Goal: Complete application form: Complete application form

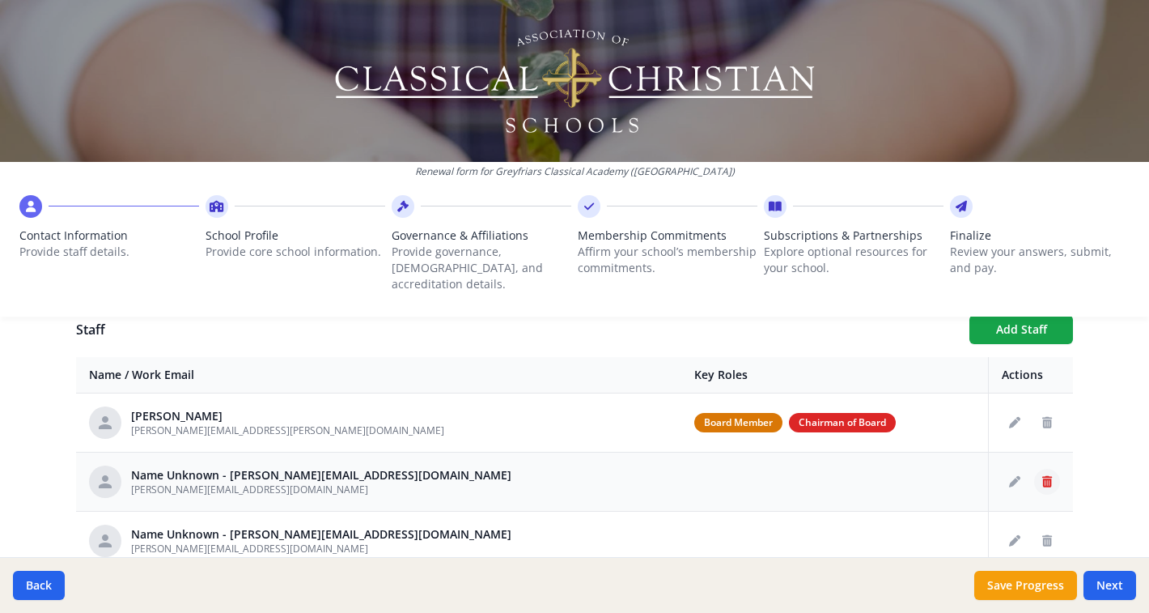
click at [1051, 476] on icon "Delete staff" at bounding box center [1047, 481] width 10 height 11
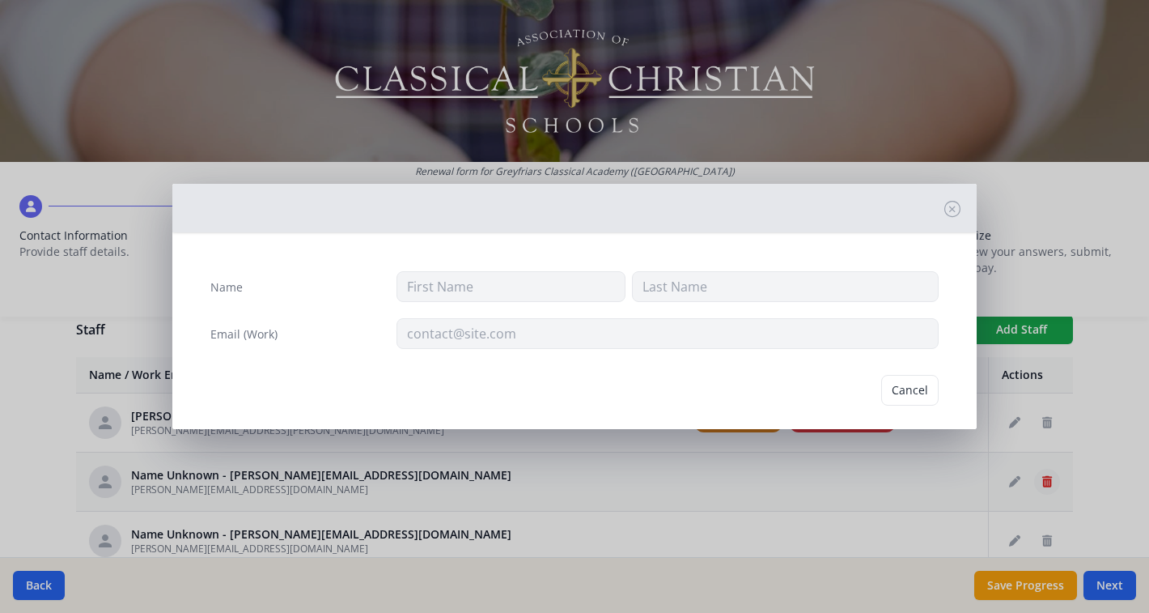
type input "greb@greyfriarsclassical.org"
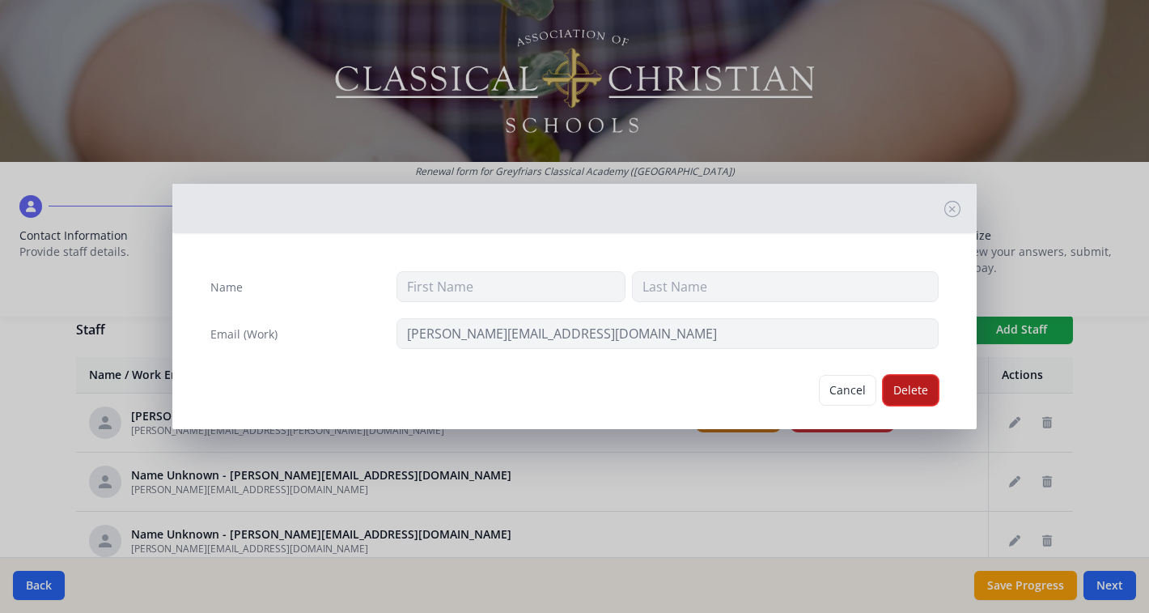
click at [911, 389] on button "Delete" at bounding box center [911, 390] width 56 height 31
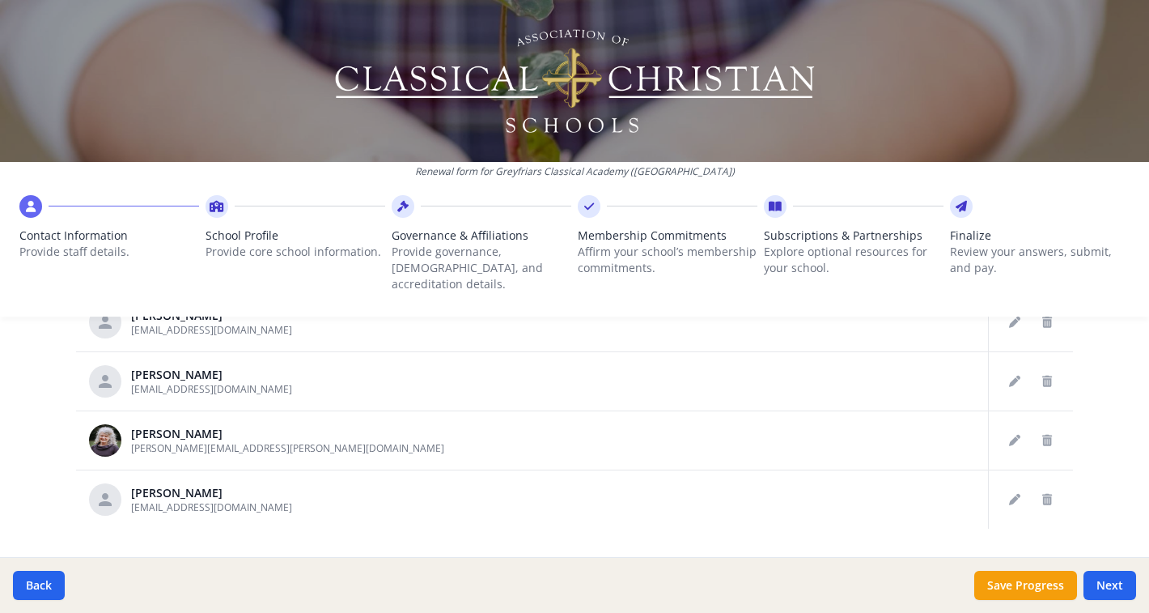
scroll to position [968, 0]
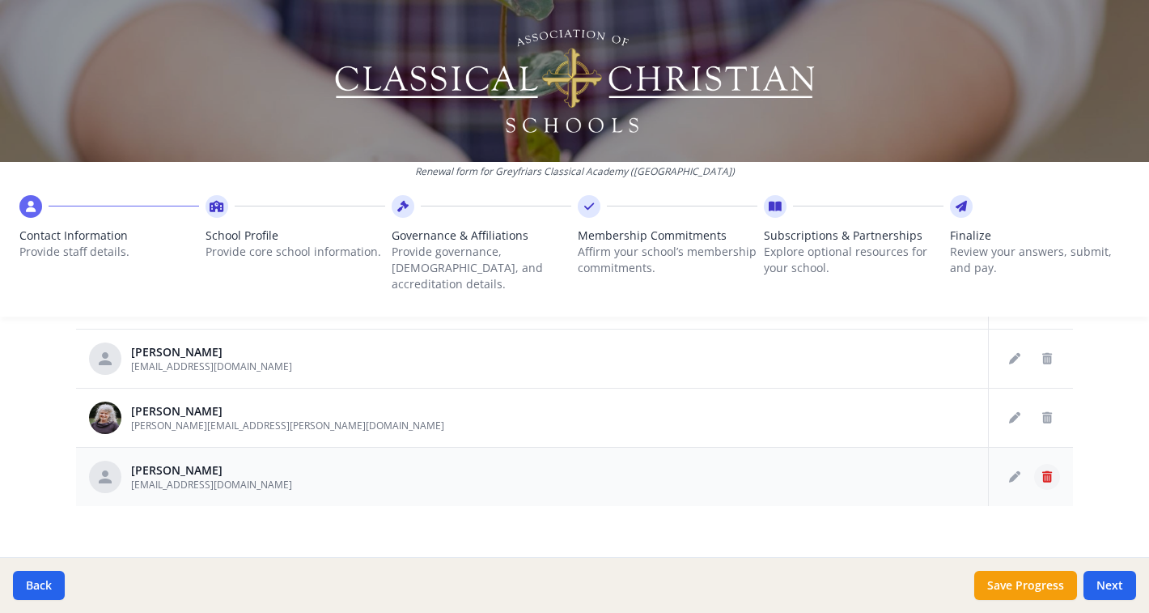
click at [1046, 471] on icon "Delete staff" at bounding box center [1047, 476] width 10 height 11
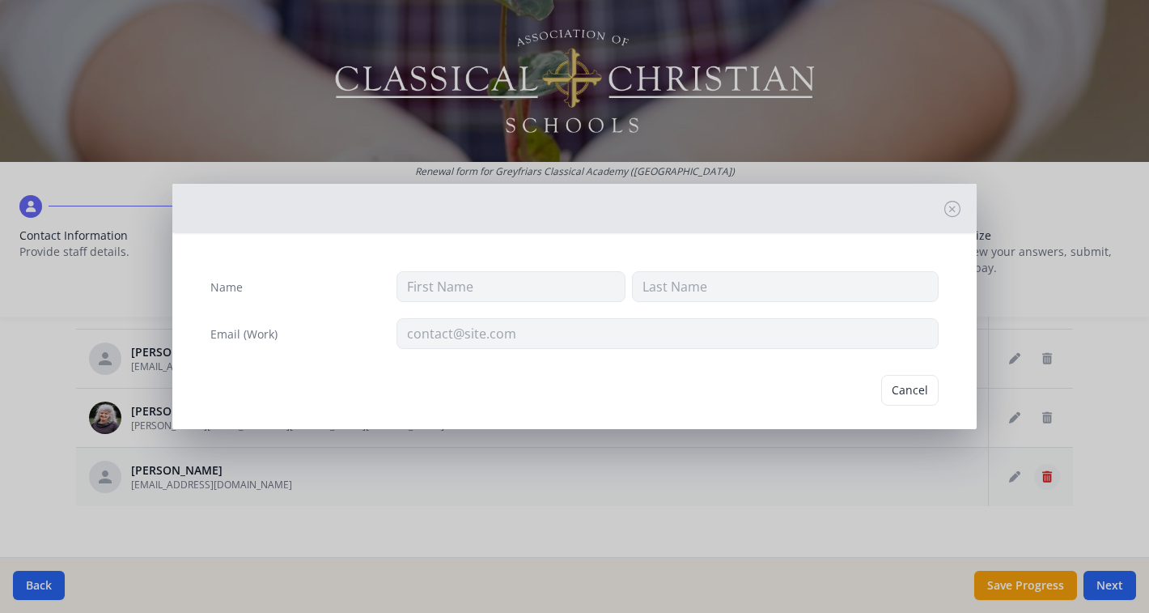
type input "Amy"
type input "Wolfe"
type input "awearwolfe@icloud.com"
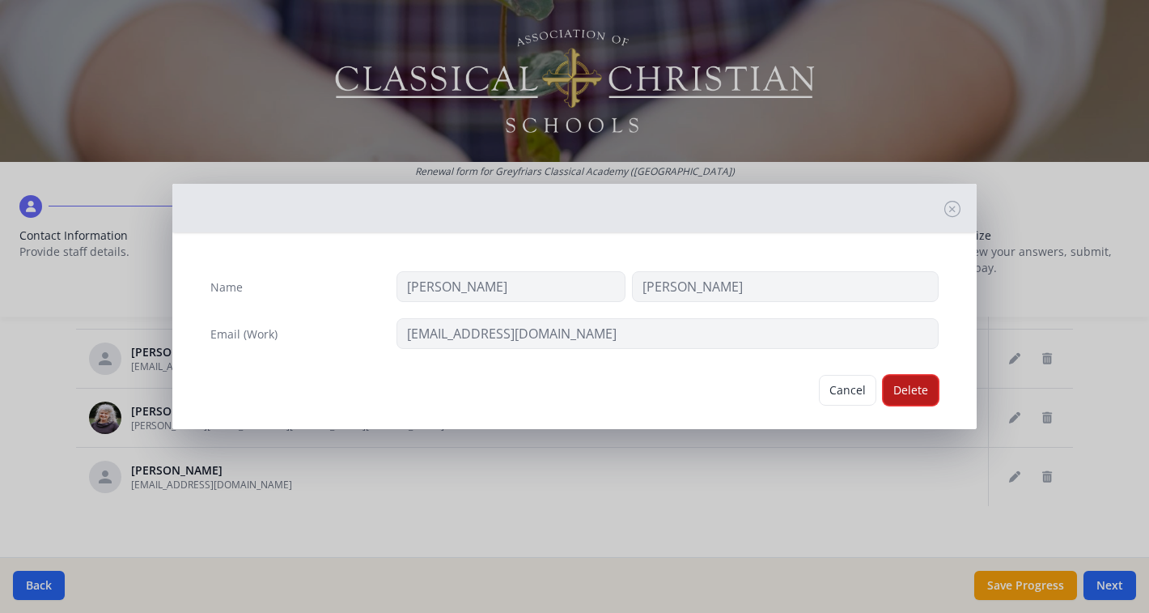
click at [909, 392] on button "Delete" at bounding box center [911, 390] width 56 height 31
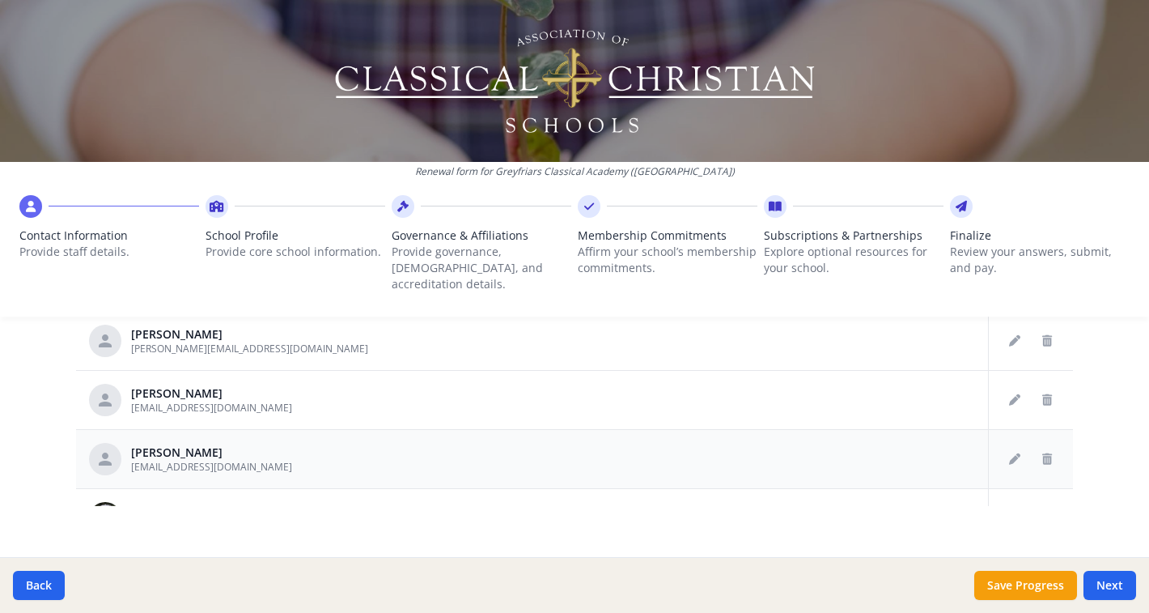
scroll to position [98, 0]
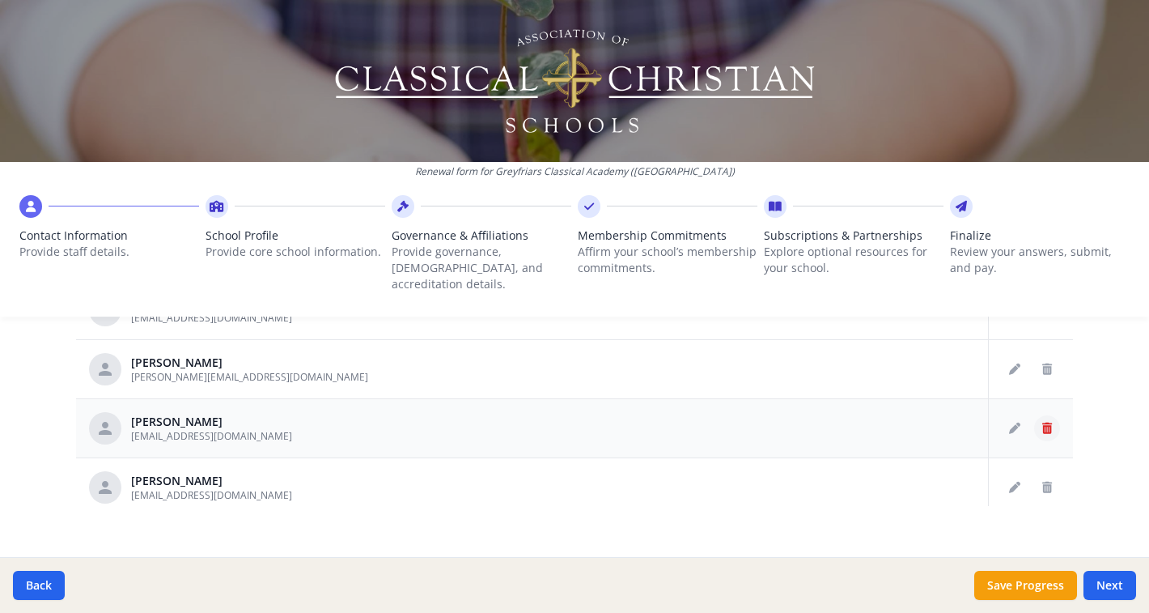
click at [1047, 422] on icon "Delete staff" at bounding box center [1047, 427] width 10 height 11
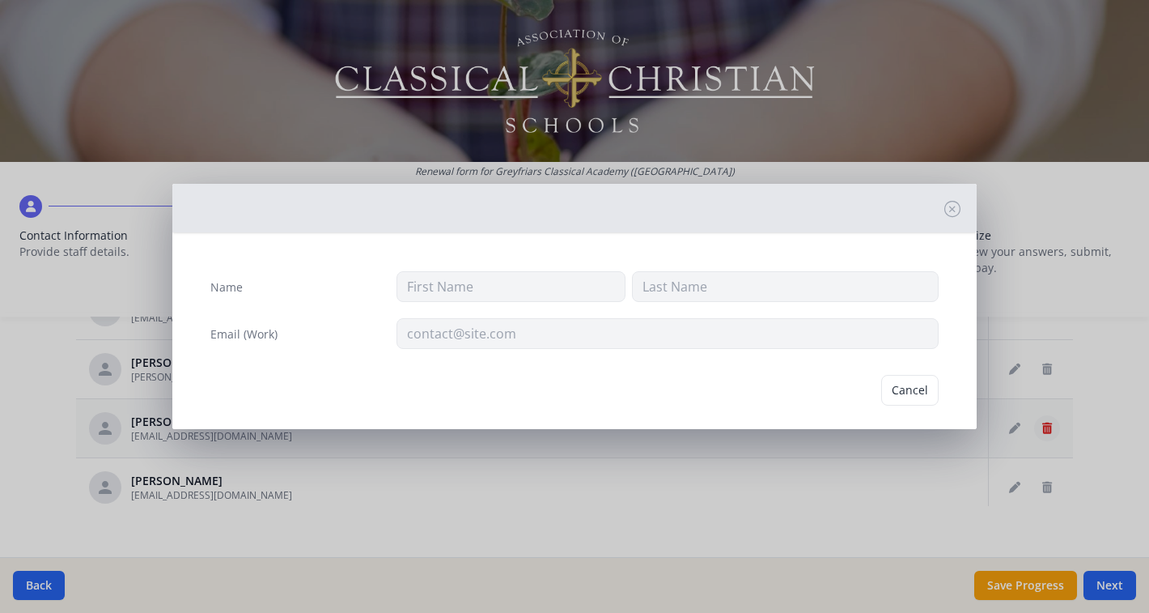
type input "Jennifer"
type input "Milvain"
type input "milvain@greyfriarsclassical.org"
click at [910, 387] on button "Delete" at bounding box center [911, 390] width 56 height 31
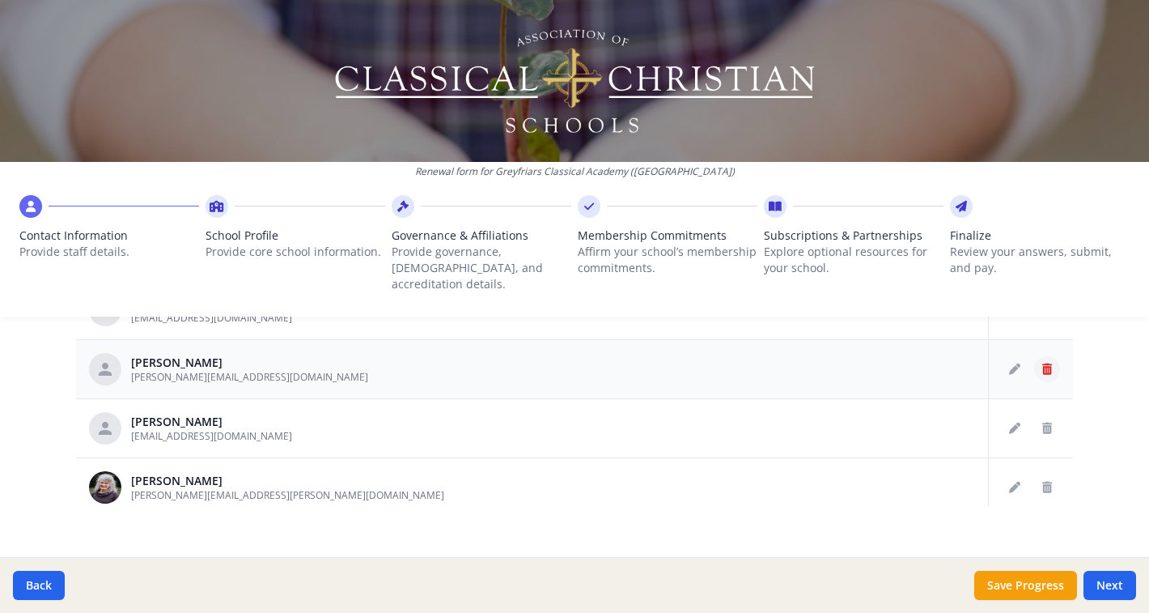
click at [1051, 363] on icon "Delete staff" at bounding box center [1047, 368] width 10 height 11
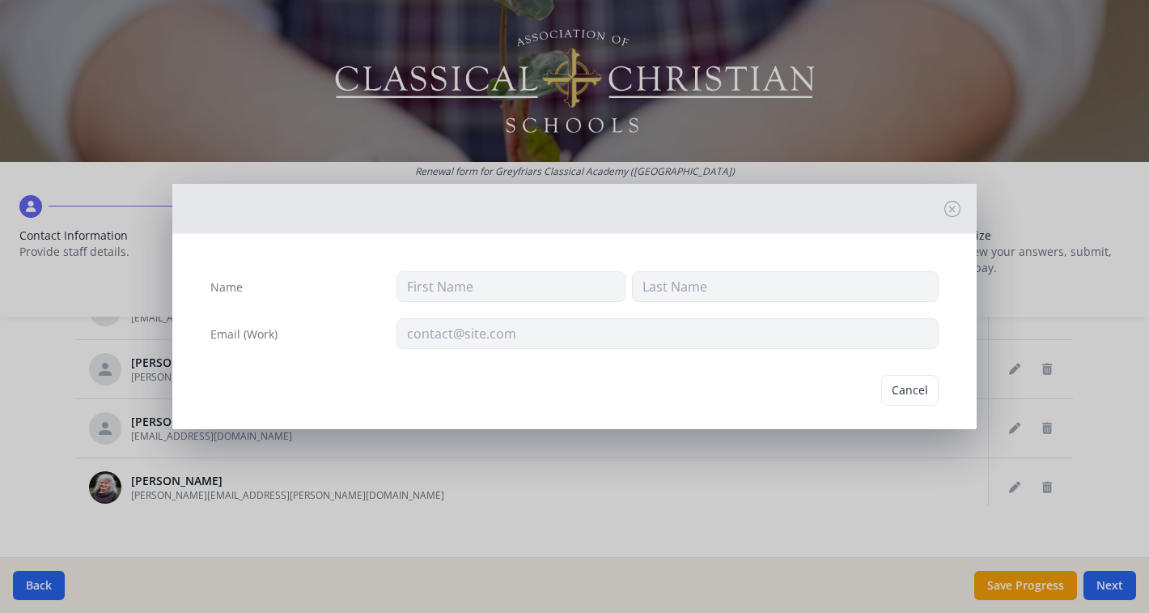
type input "Cade"
type input "McDonald"
type input "mcdonald@greyfriarsclassical.org"
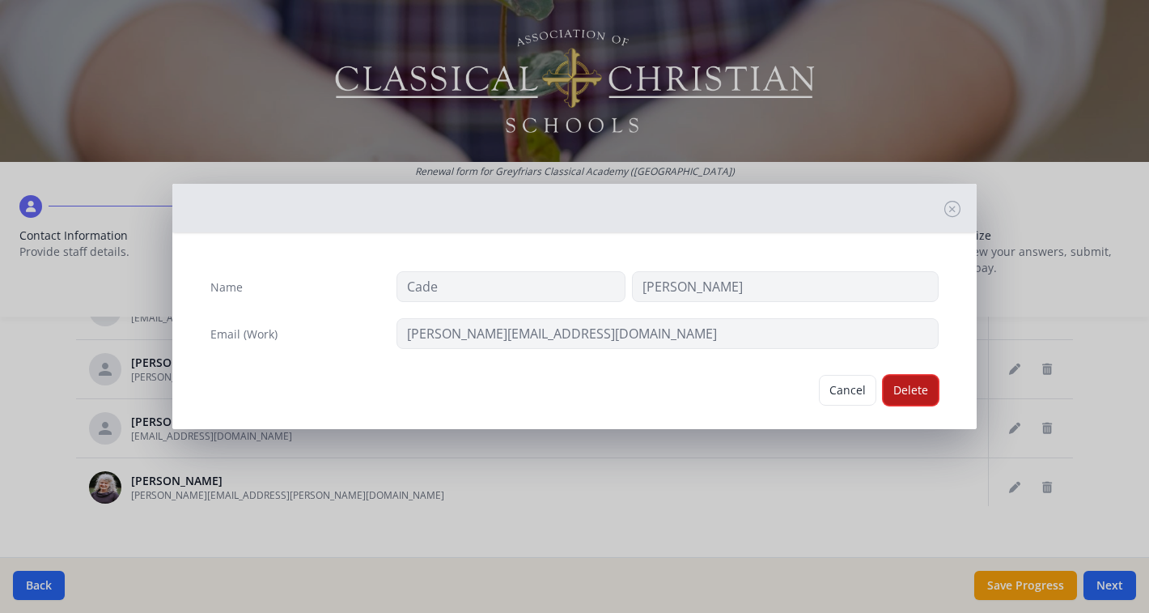
click at [905, 393] on button "Delete" at bounding box center [911, 390] width 56 height 31
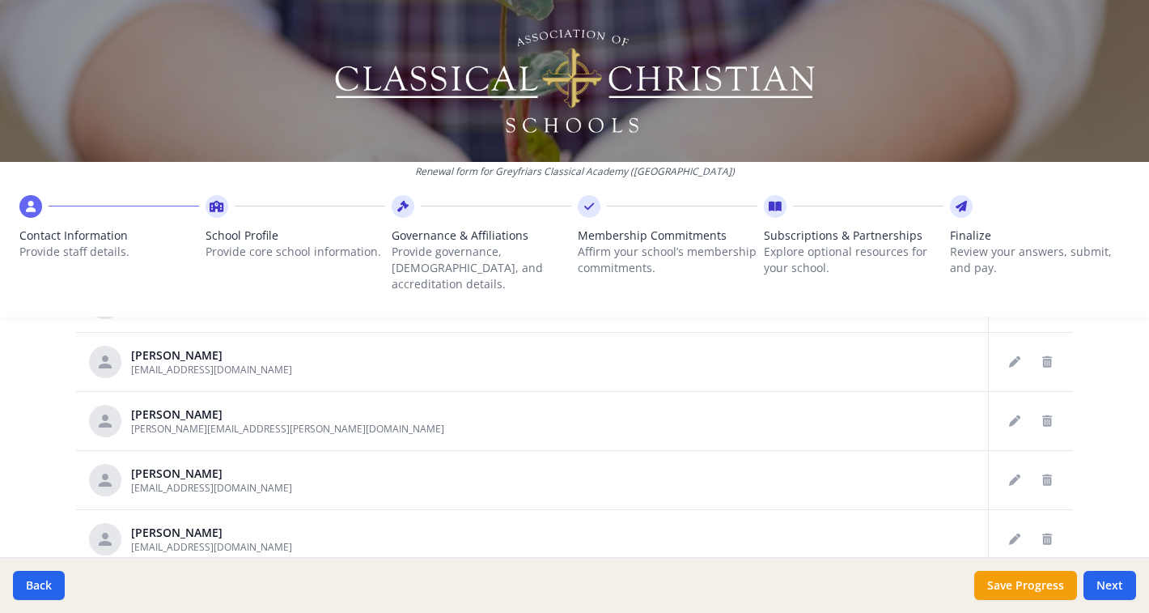
scroll to position [884, 0]
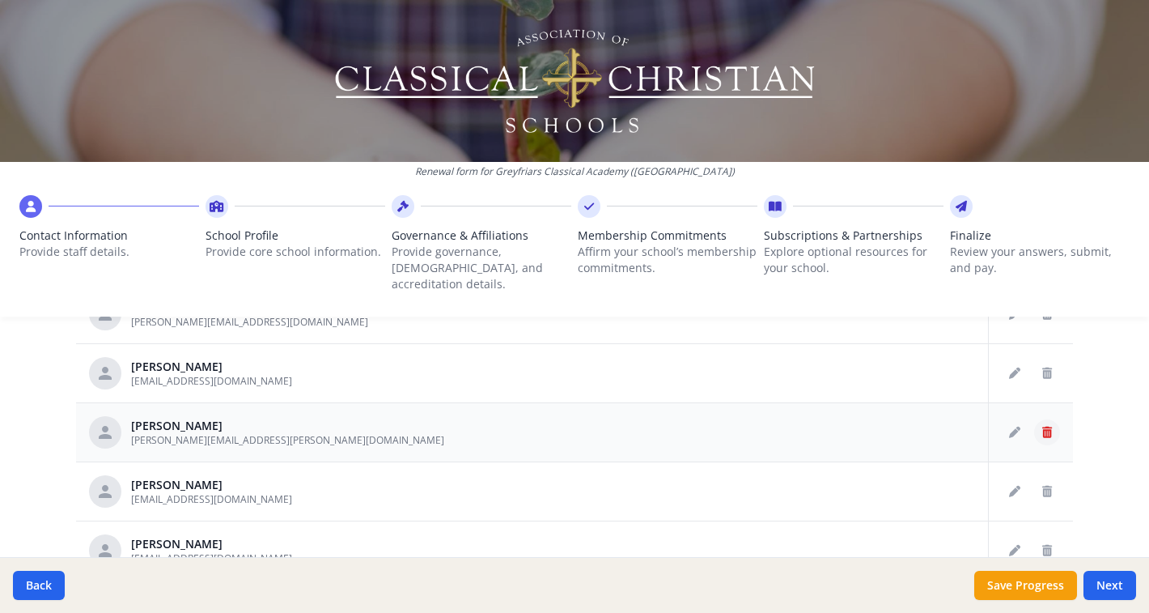
click at [1045, 426] on icon "Delete staff" at bounding box center [1047, 431] width 10 height 11
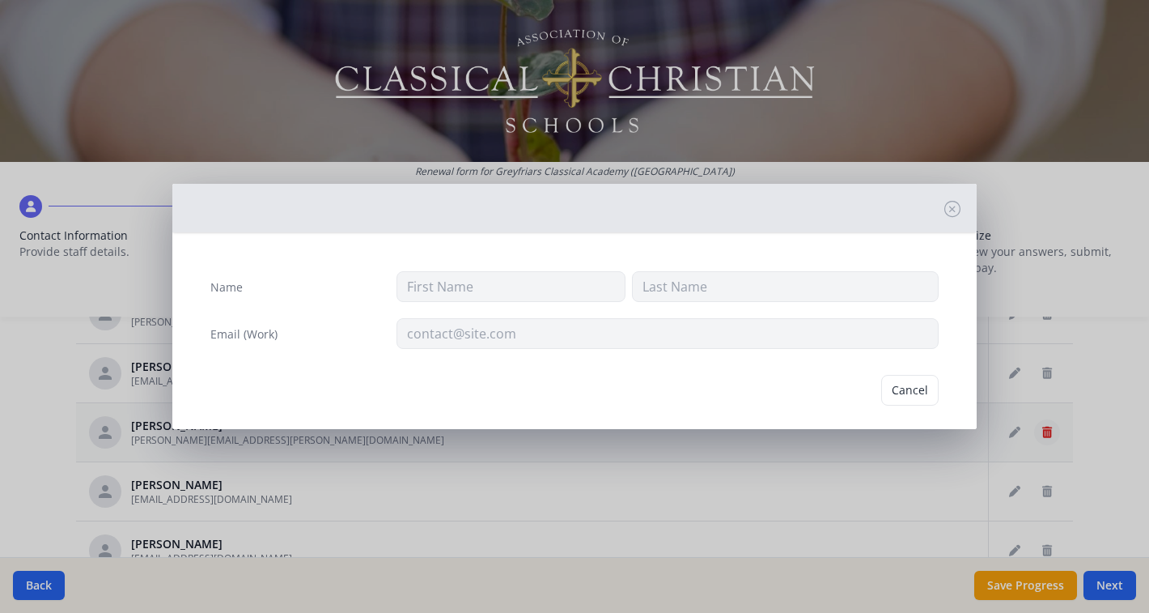
type input "Lori"
type input "Lawing"
type input "lori.lawing@gmail.com"
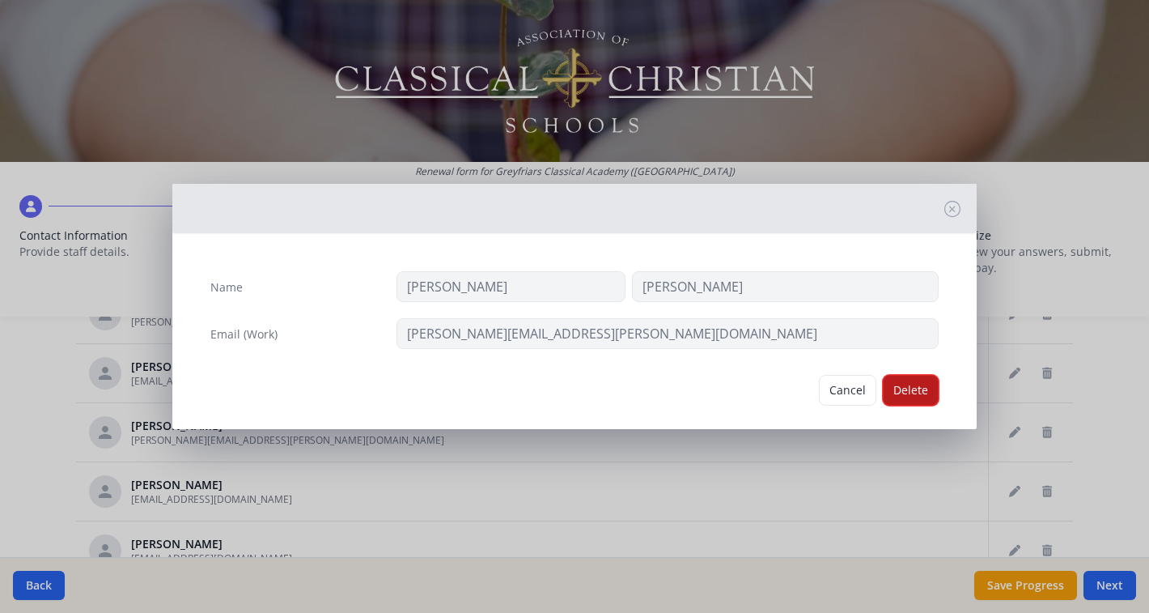
click at [909, 379] on button "Delete" at bounding box center [911, 390] width 56 height 31
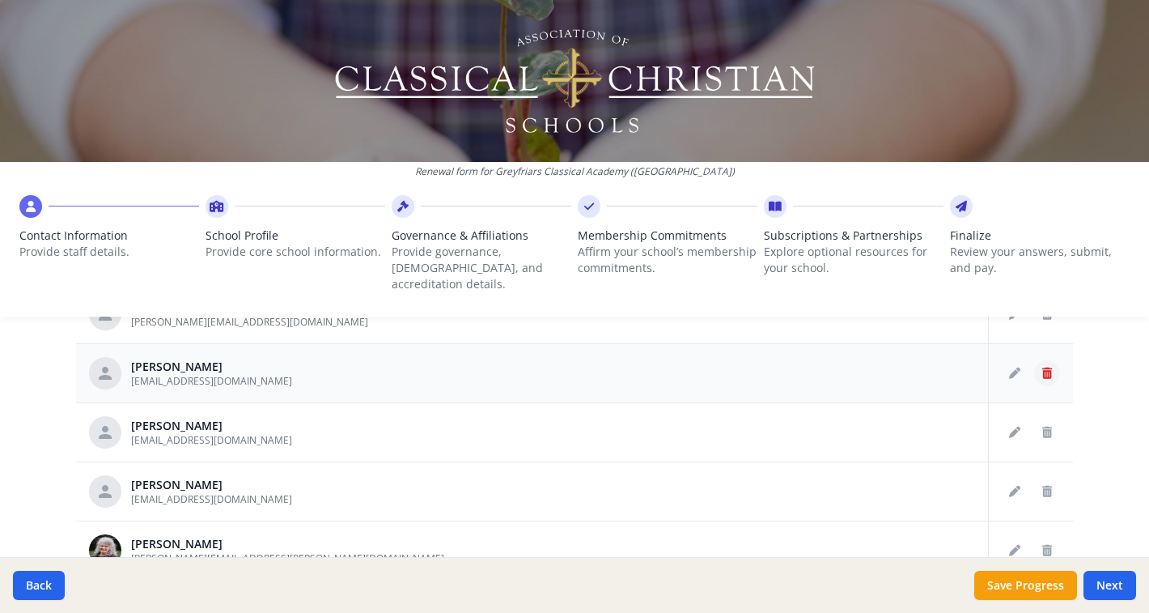
click at [1050, 367] on icon "Delete staff" at bounding box center [1047, 372] width 10 height 11
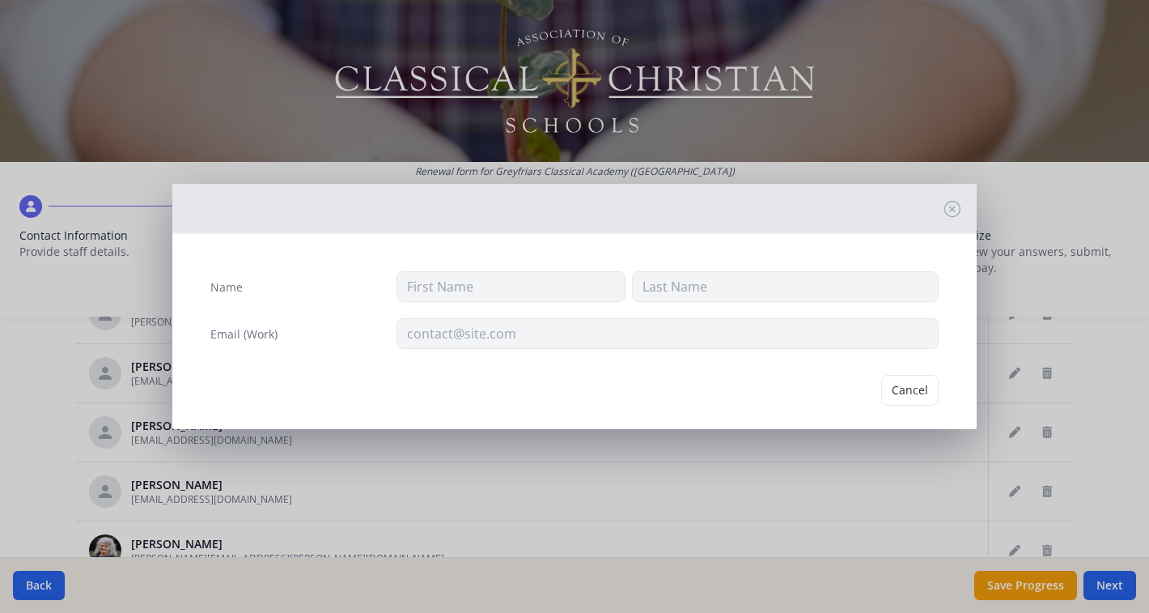
type input "Michael"
type input "Cranford"
type input "MCranford@GreyfriarsClassical.org"
click at [918, 390] on button "Delete" at bounding box center [911, 390] width 56 height 31
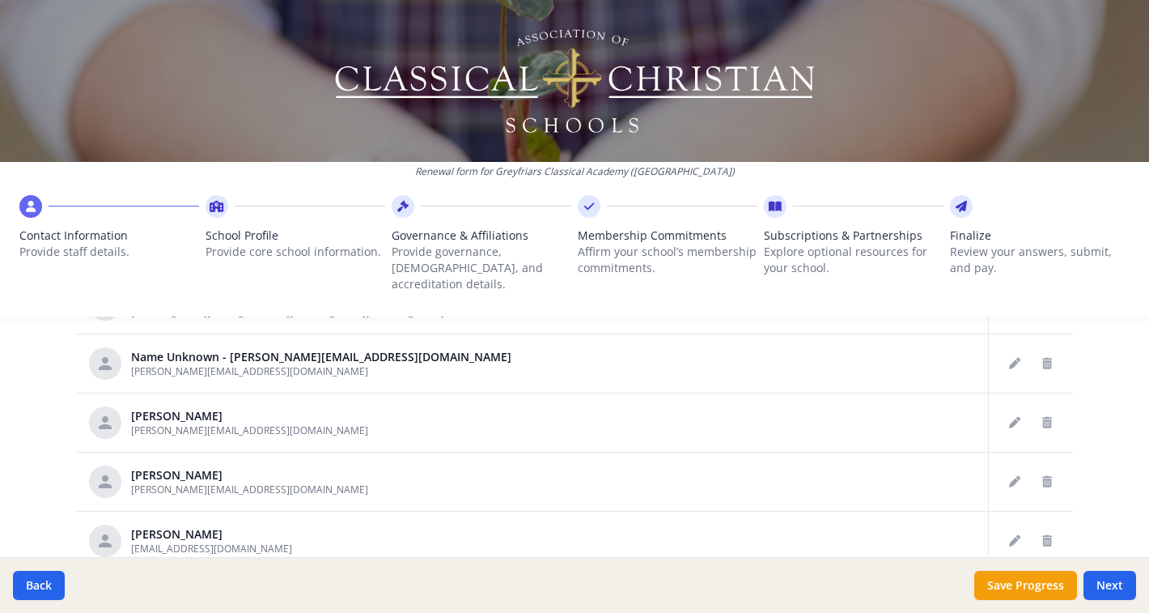
scroll to position [696, 0]
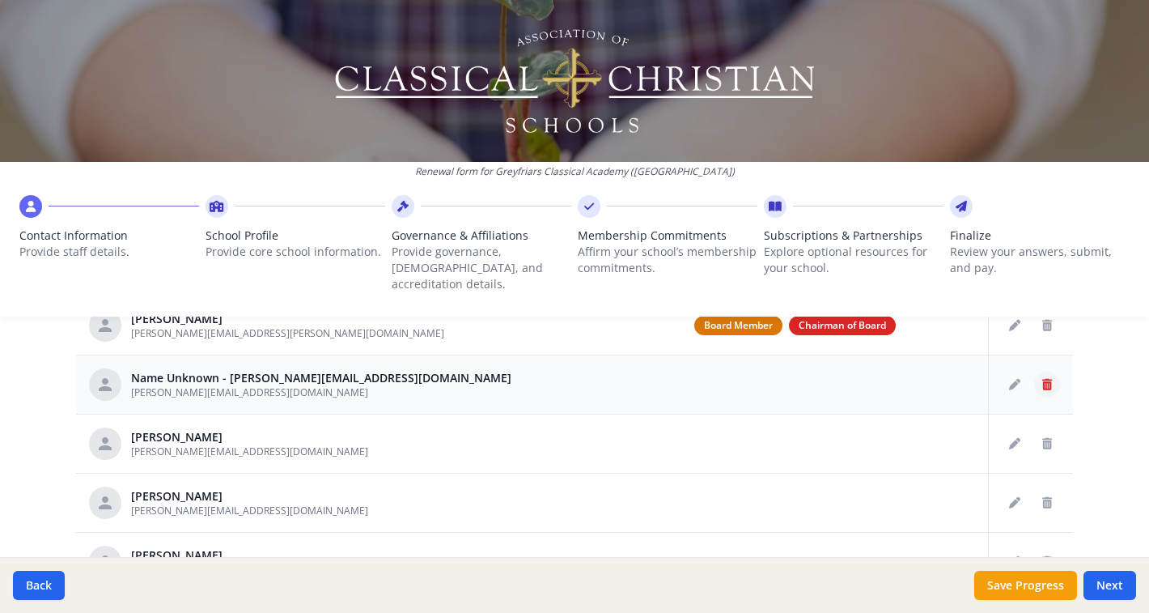
click at [1048, 379] on icon "Delete staff" at bounding box center [1047, 384] width 10 height 11
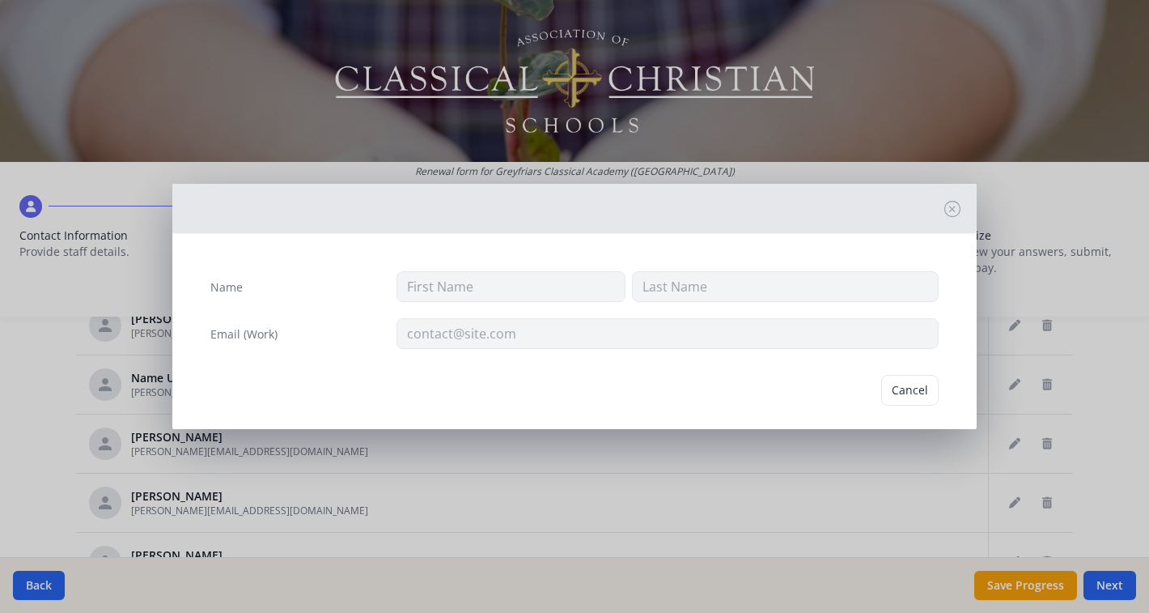
type input "fowler@greyfriarsclassical.org"
click at [900, 383] on button "Delete" at bounding box center [911, 390] width 56 height 31
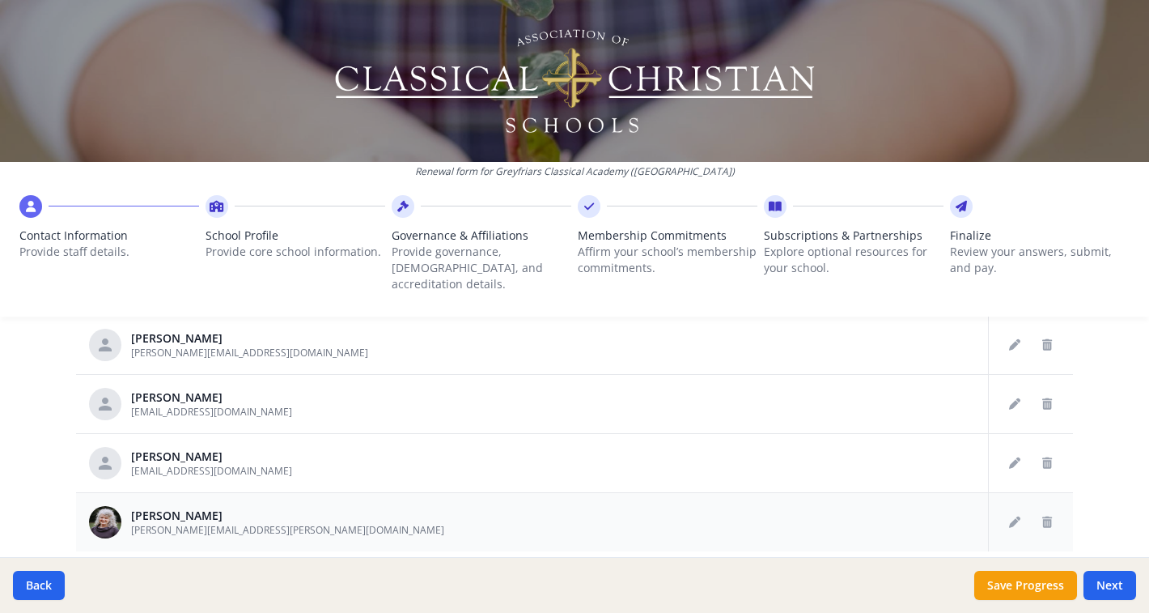
scroll to position [840, 0]
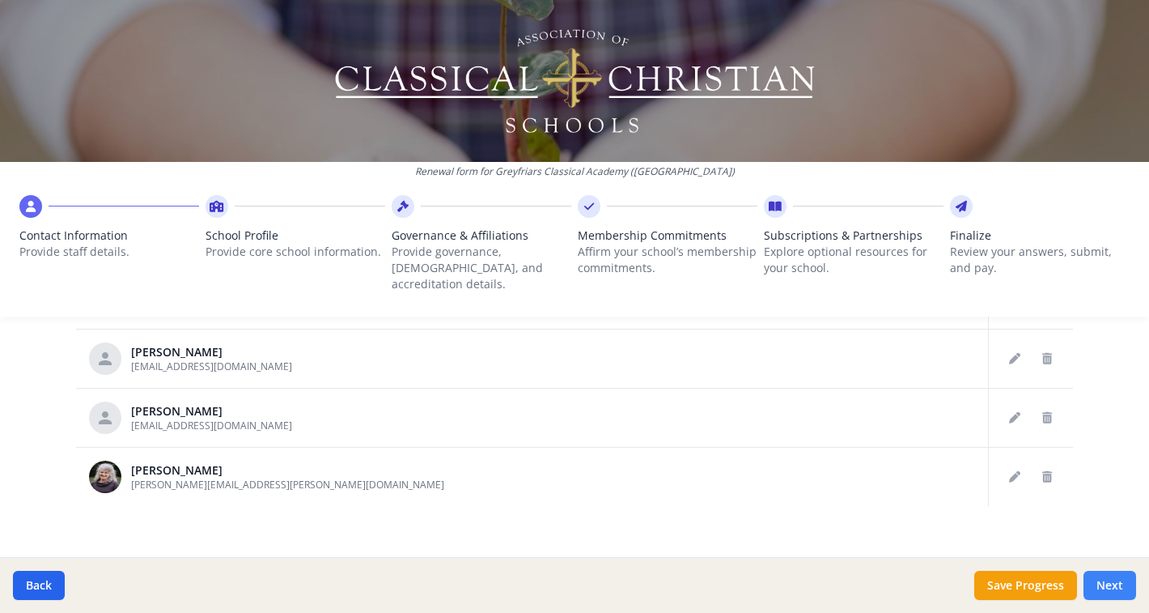
click at [1100, 587] on button "Next" at bounding box center [1109, 584] width 53 height 29
type input "(704) 315-5774"
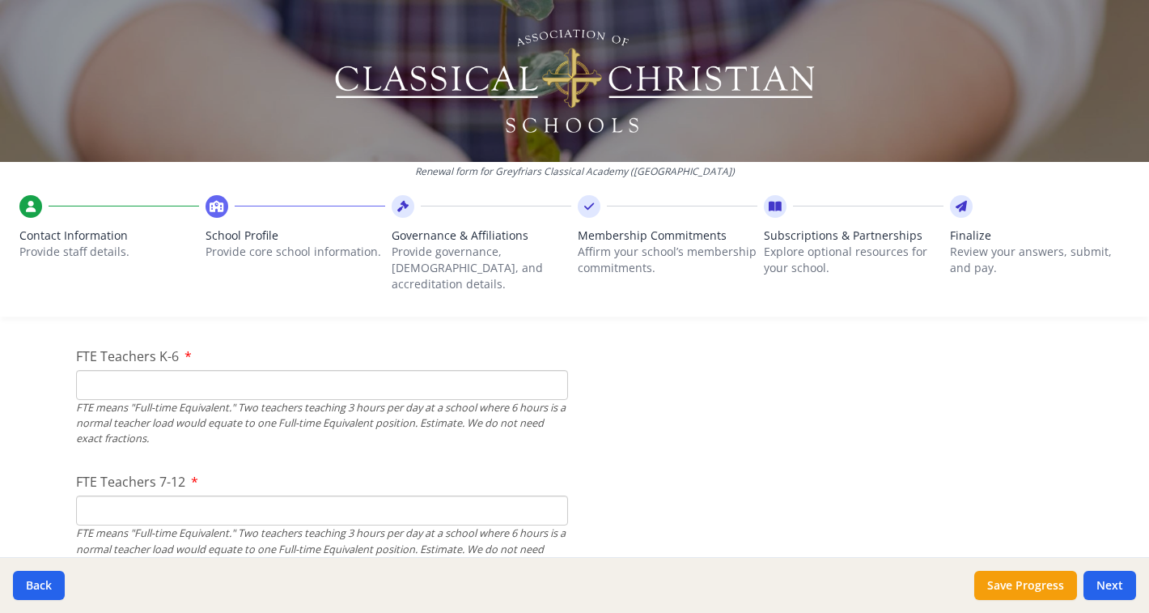
scroll to position [1006, 0]
click at [218, 375] on input "FTE Teachers K-6" at bounding box center [322, 390] width 492 height 30
type input "0"
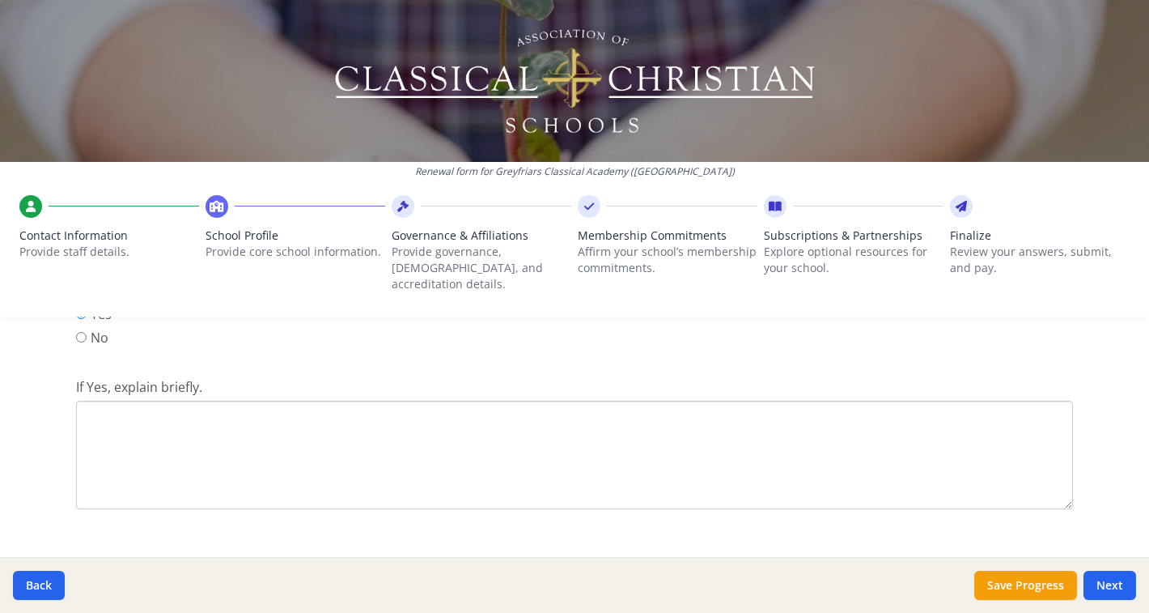
scroll to position [2223, 0]
click at [338, 395] on textarea "If Yes, explain briefly." at bounding box center [574, 438] width 997 height 108
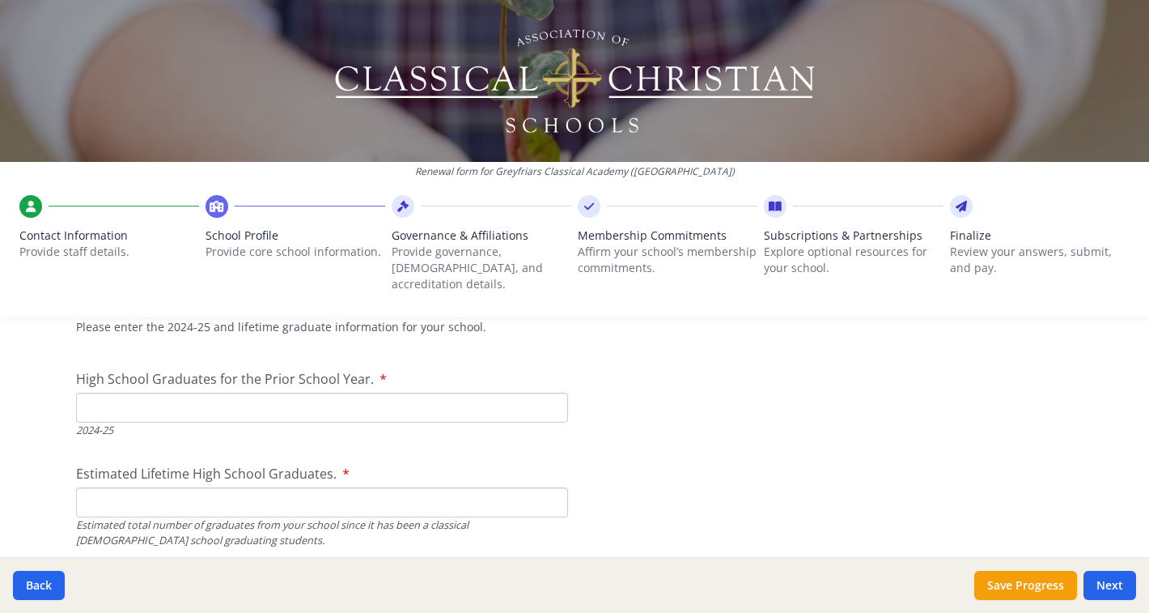
scroll to position [2488, 0]
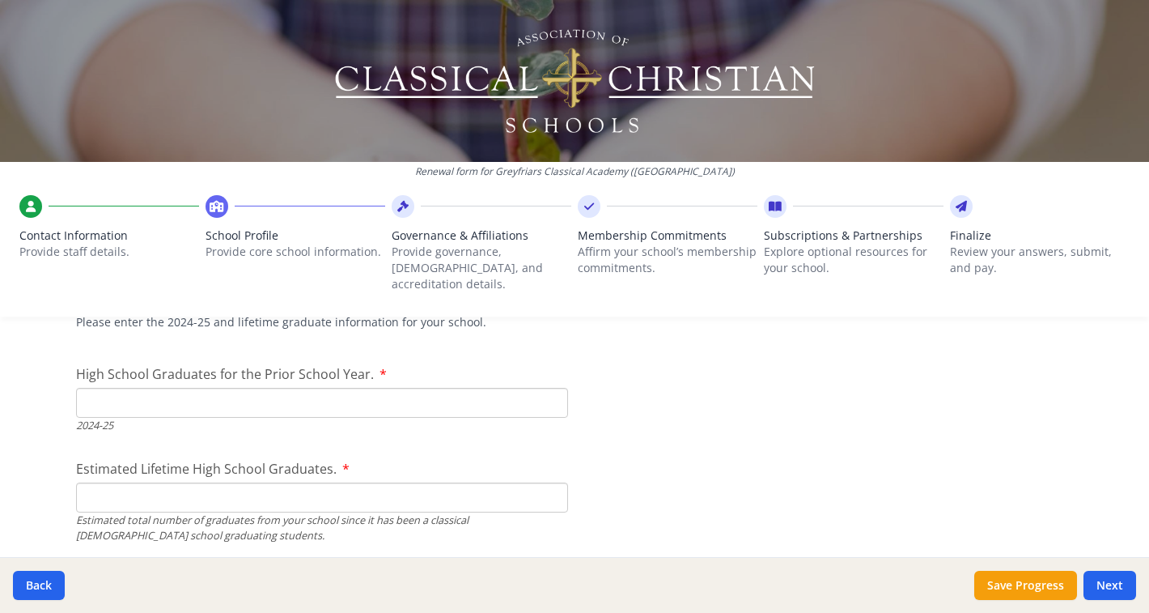
type textarea "North Carolina Opportunity Scholarship program."
click at [191, 388] on input "High School Graduates for the Prior School Year." at bounding box center [322, 403] width 492 height 30
type input "7"
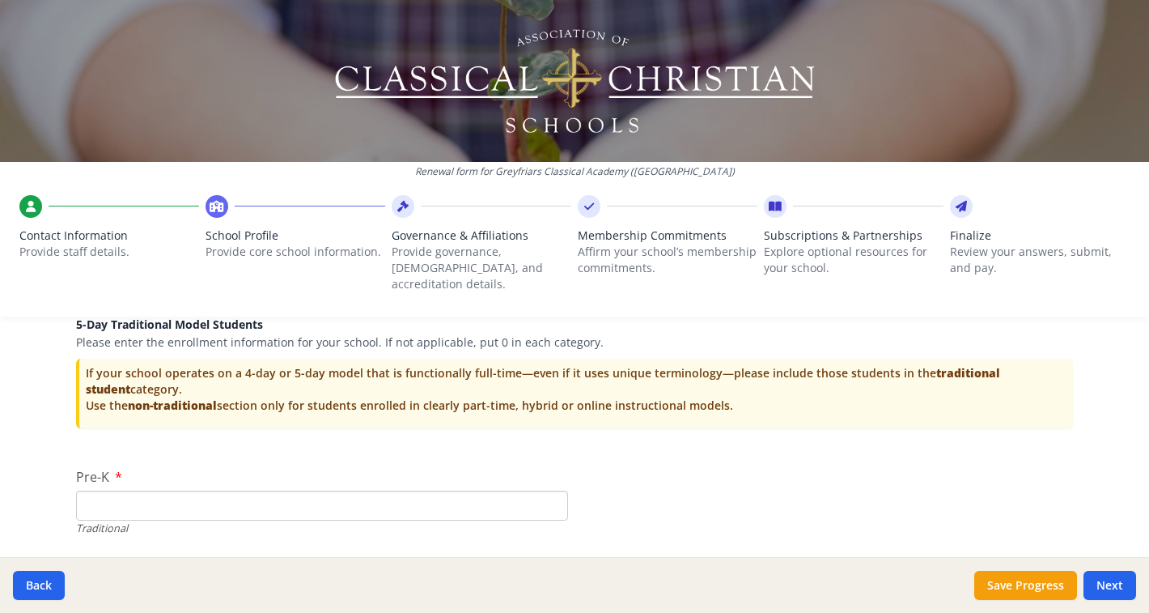
scroll to position [3501, 0]
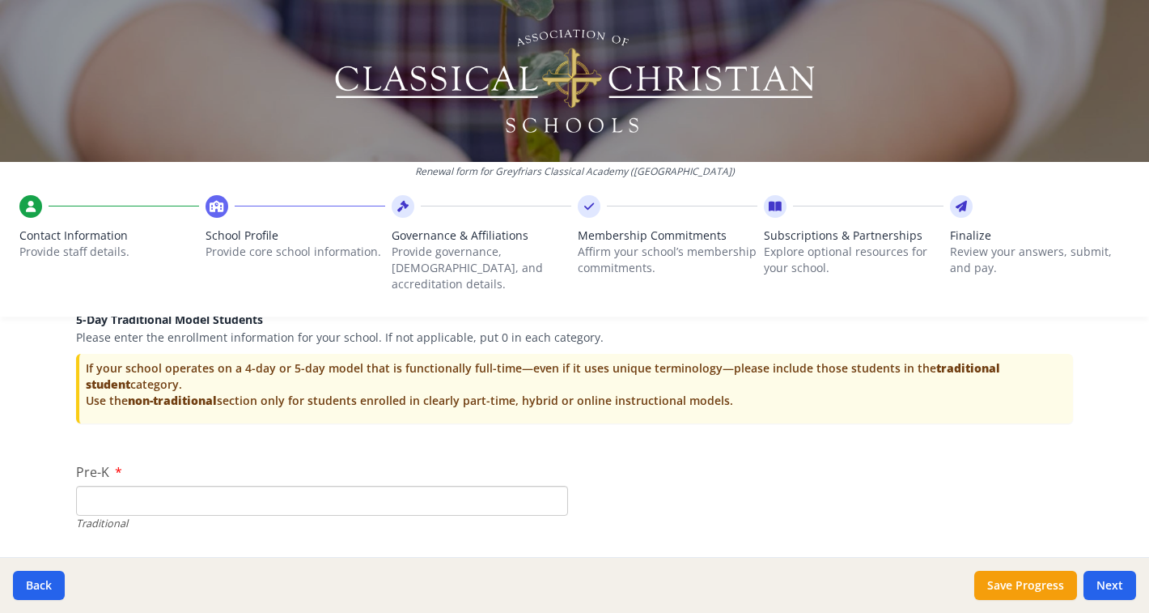
type input "106"
click at [209, 486] on input "Pre-K" at bounding box center [322, 501] width 492 height 30
type input "0"
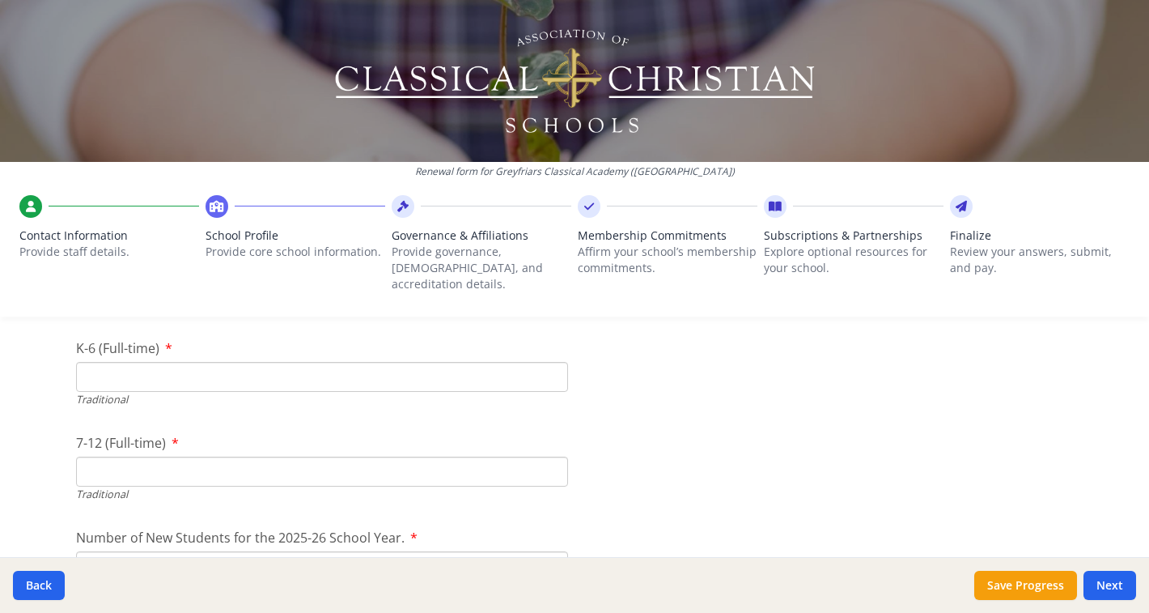
scroll to position [3721, 0]
type input "0"
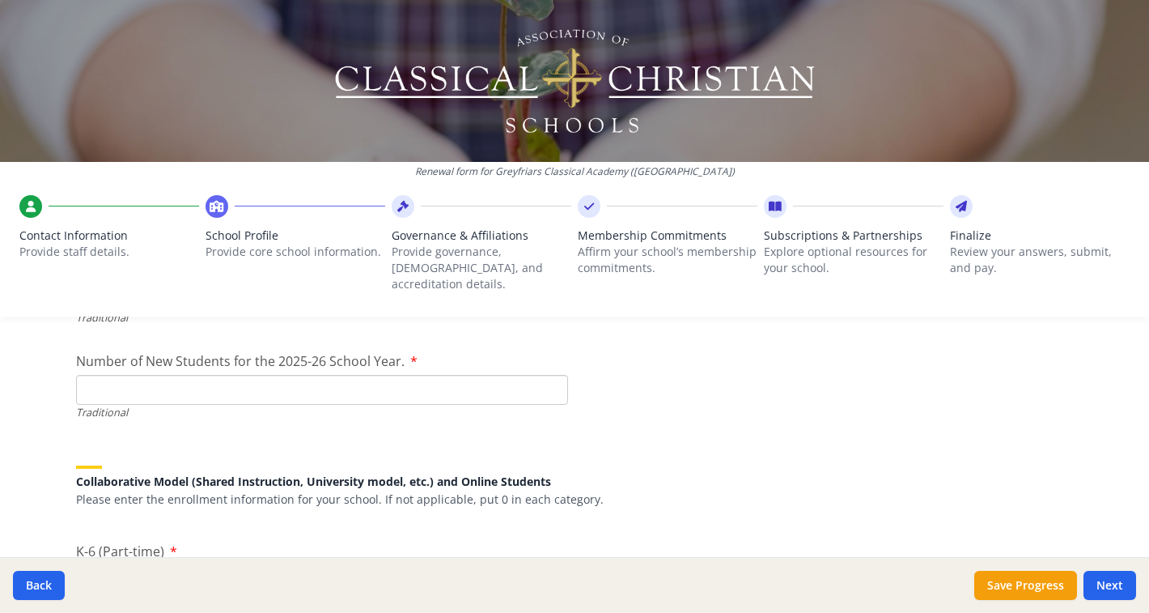
scroll to position [3896, 0]
type input "0"
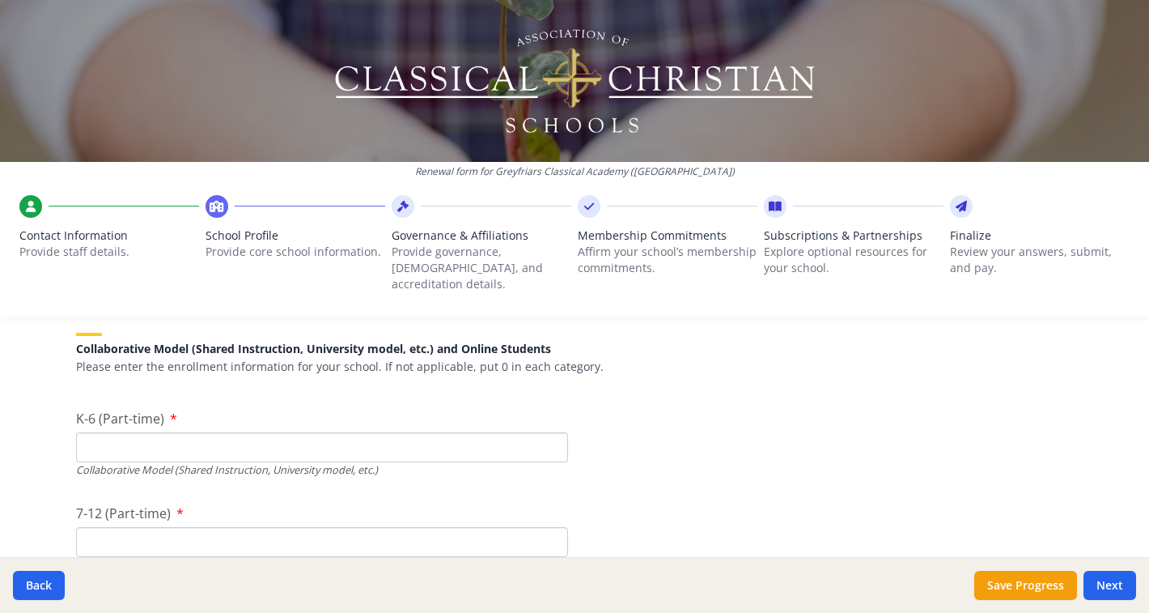
scroll to position [4053, 0]
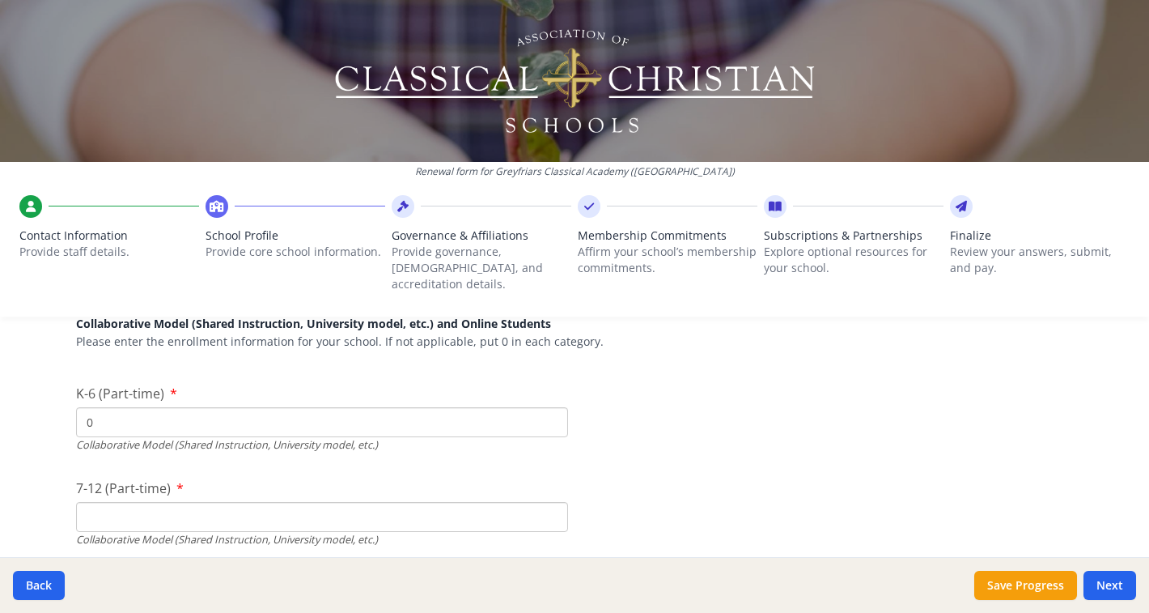
type input "0"
type input "74"
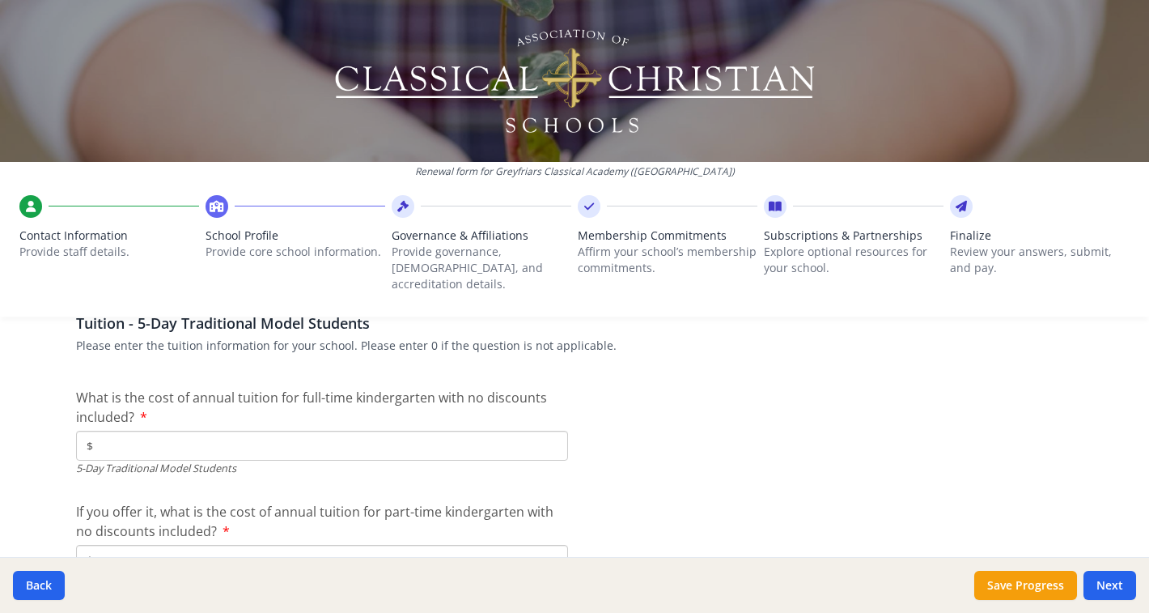
scroll to position [4446, 0]
type input "24"
click at [229, 435] on input "$" at bounding box center [322, 444] width 492 height 30
type input "$0"
click at [217, 543] on input "$" at bounding box center [322, 558] width 492 height 30
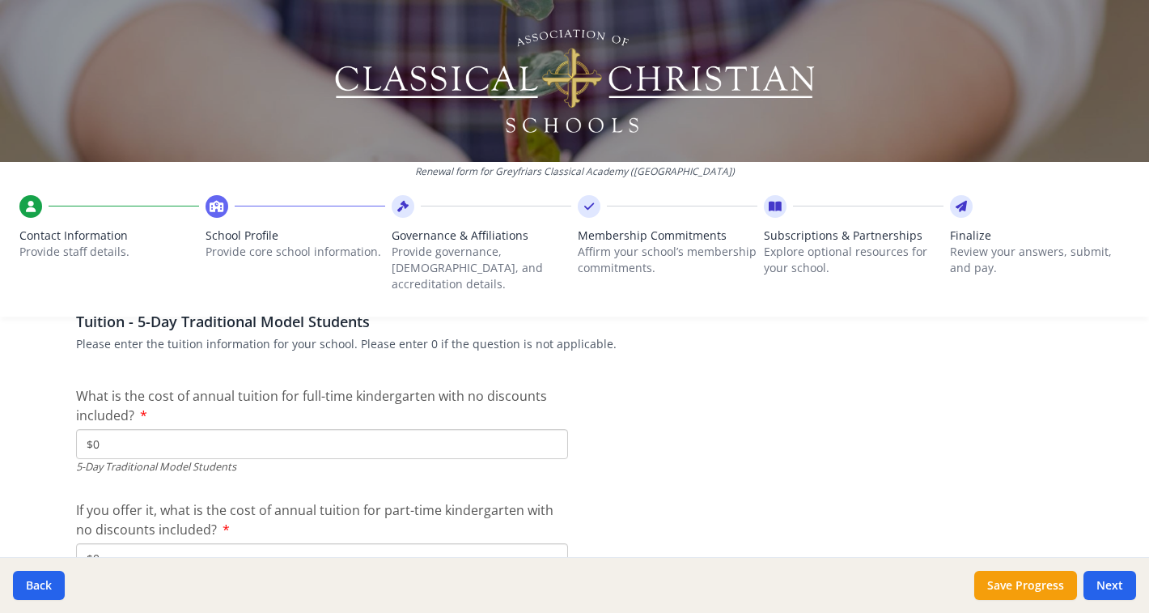
type input "$0"
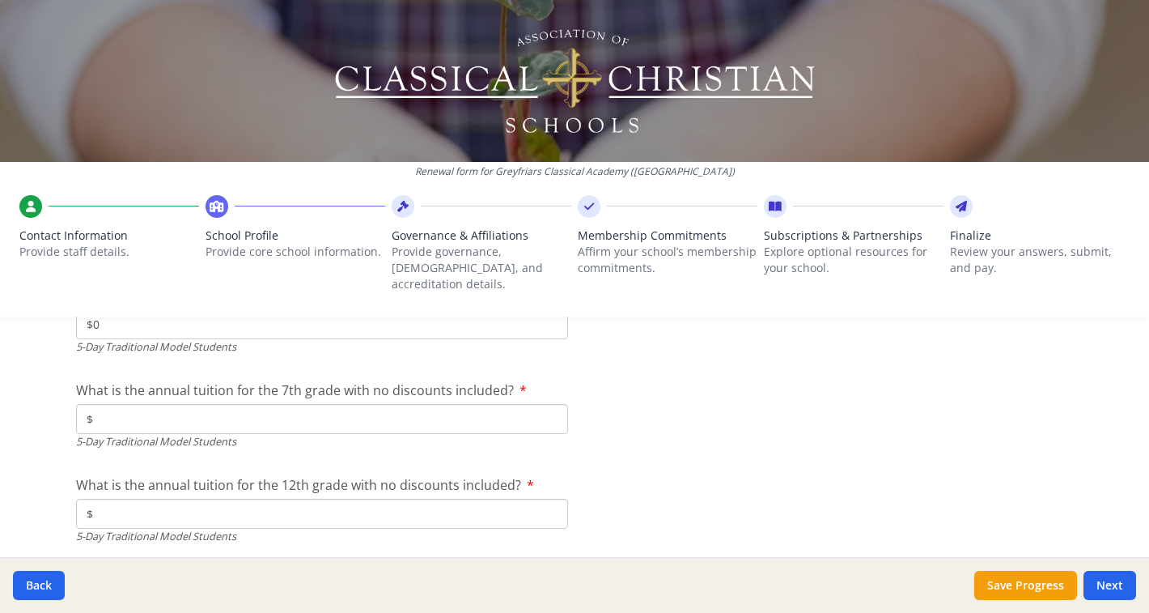
type input "$0"
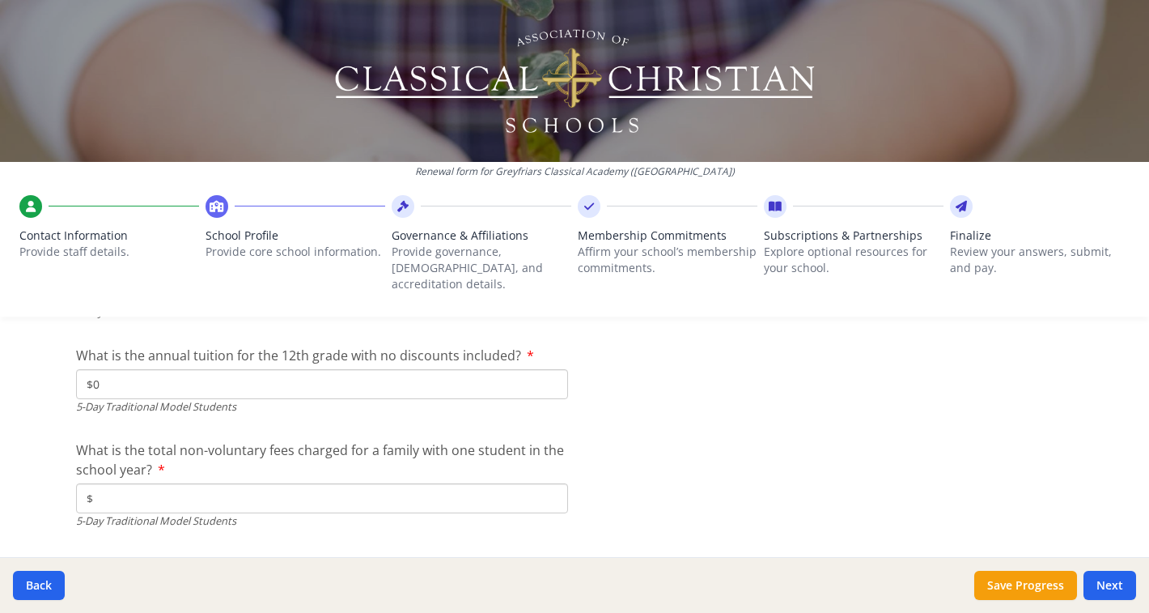
scroll to position [4938, 0]
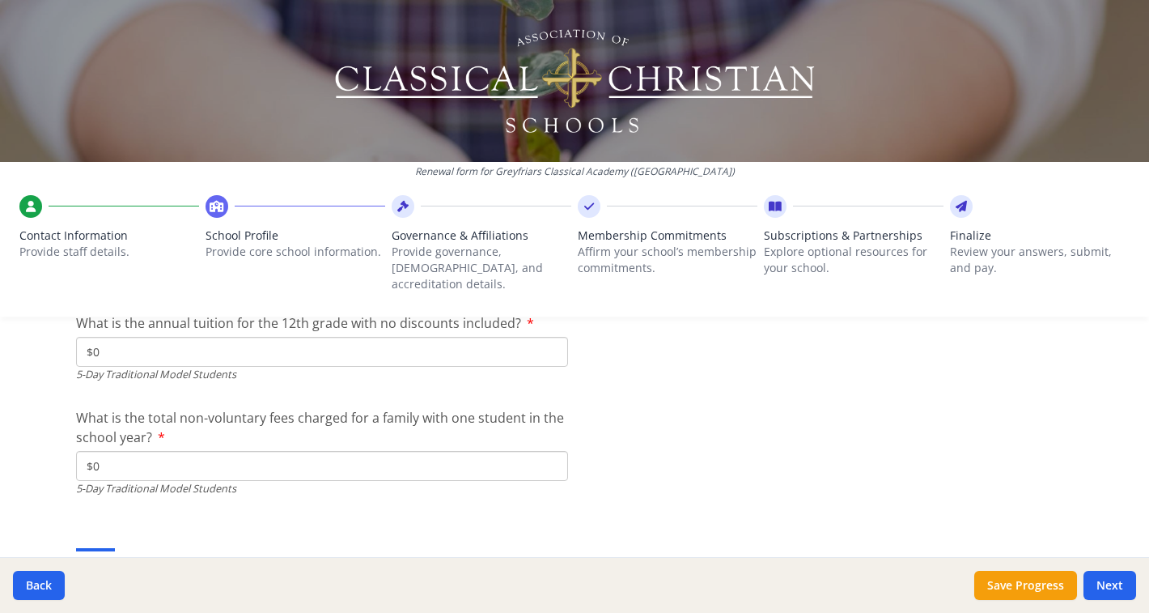
type input "$0"
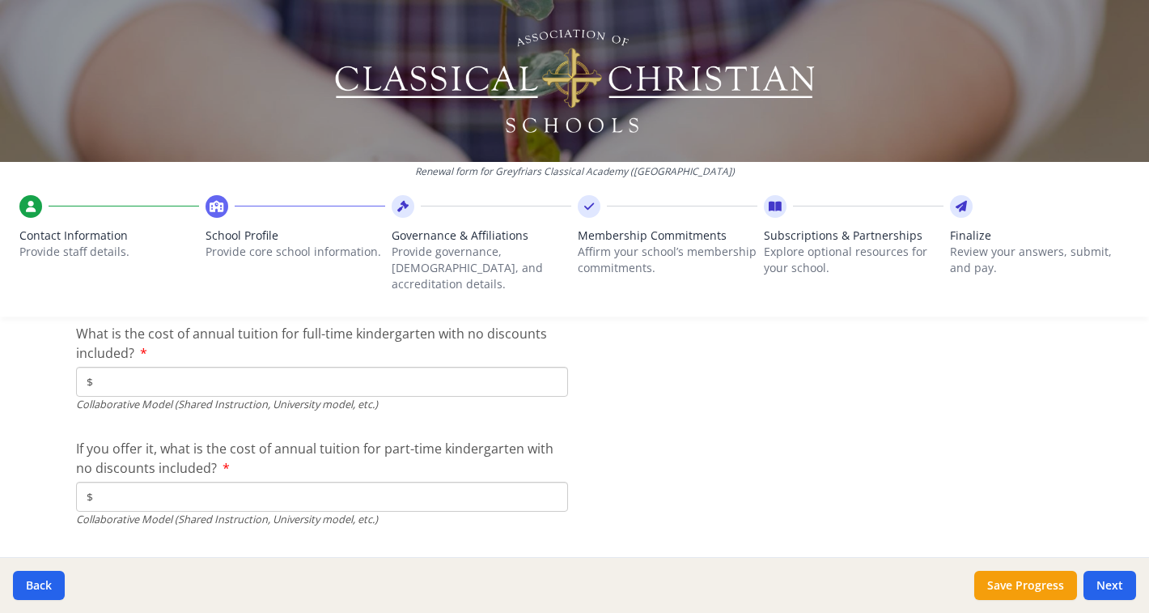
scroll to position [5239, 0]
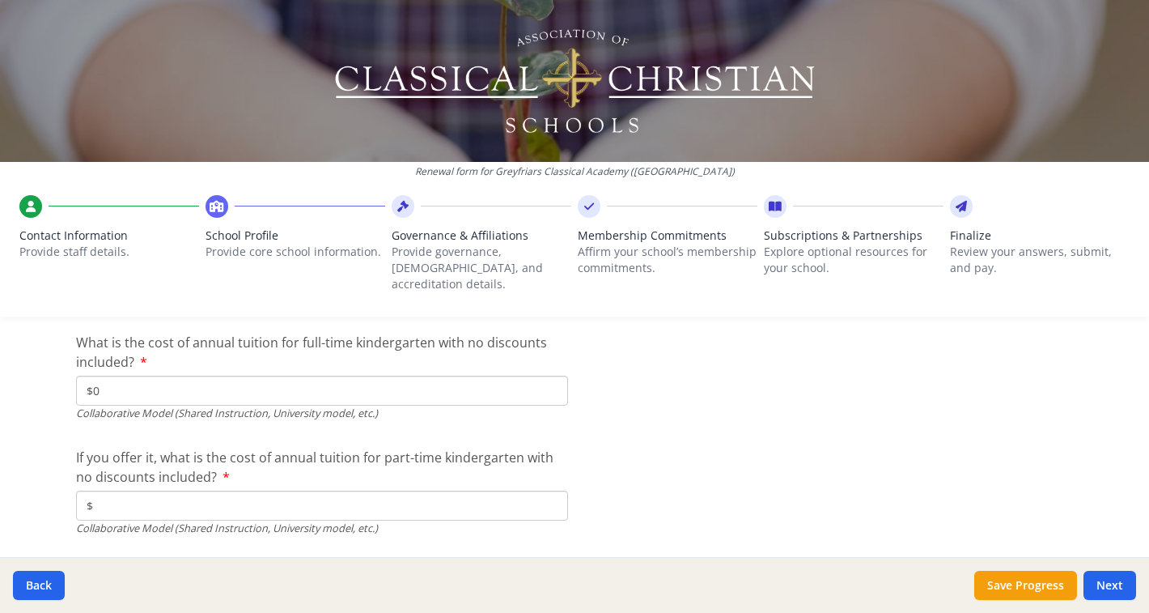
type input "$0"
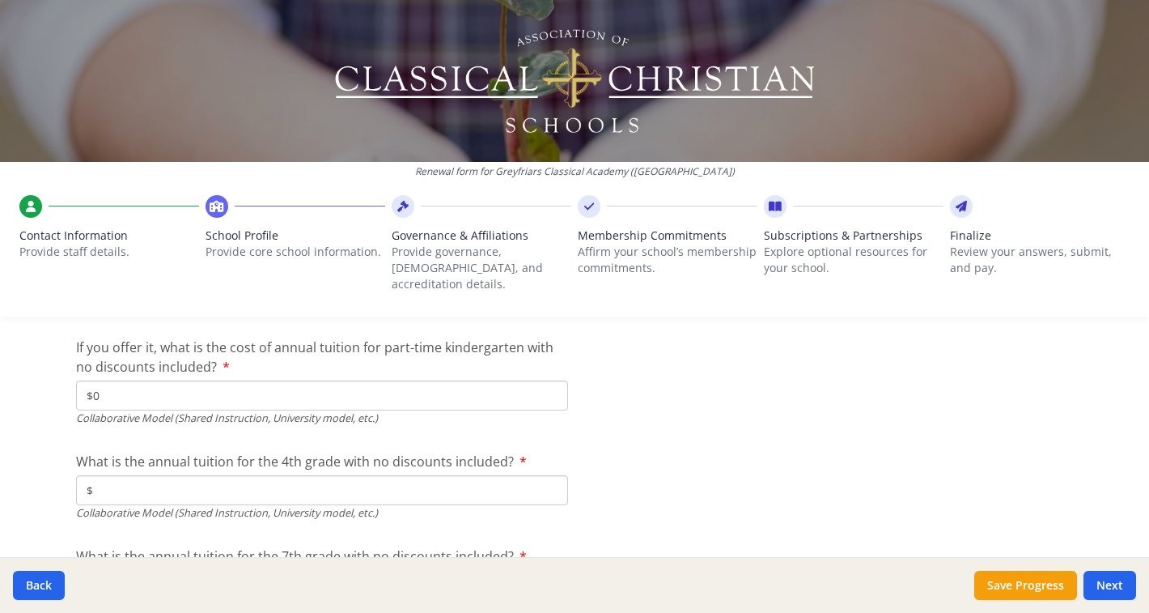
scroll to position [5376, 0]
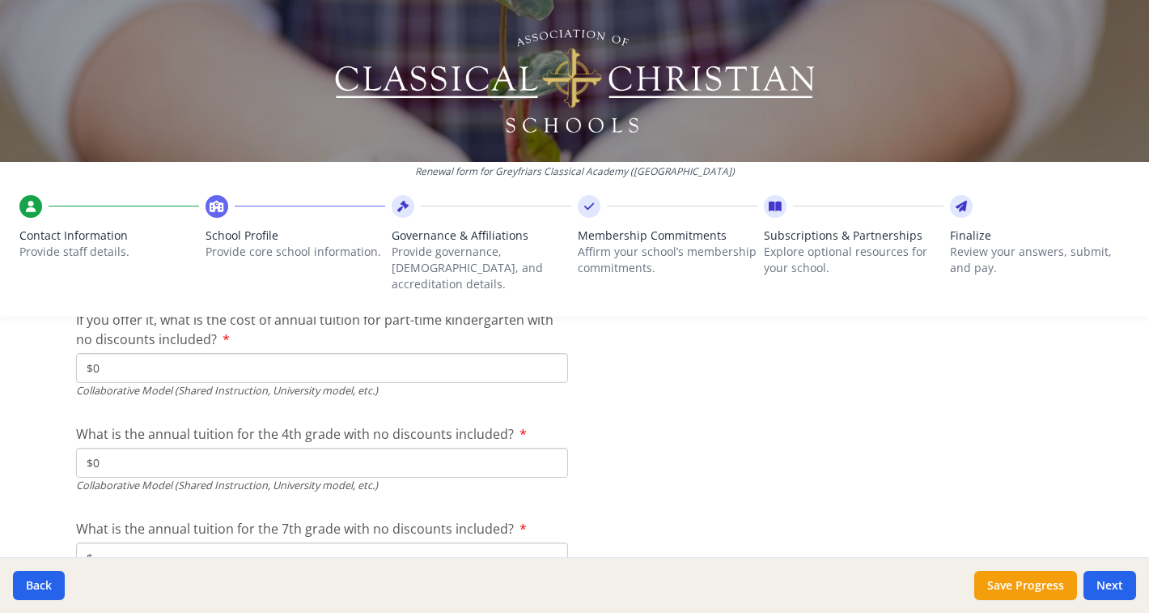
type input "$0"
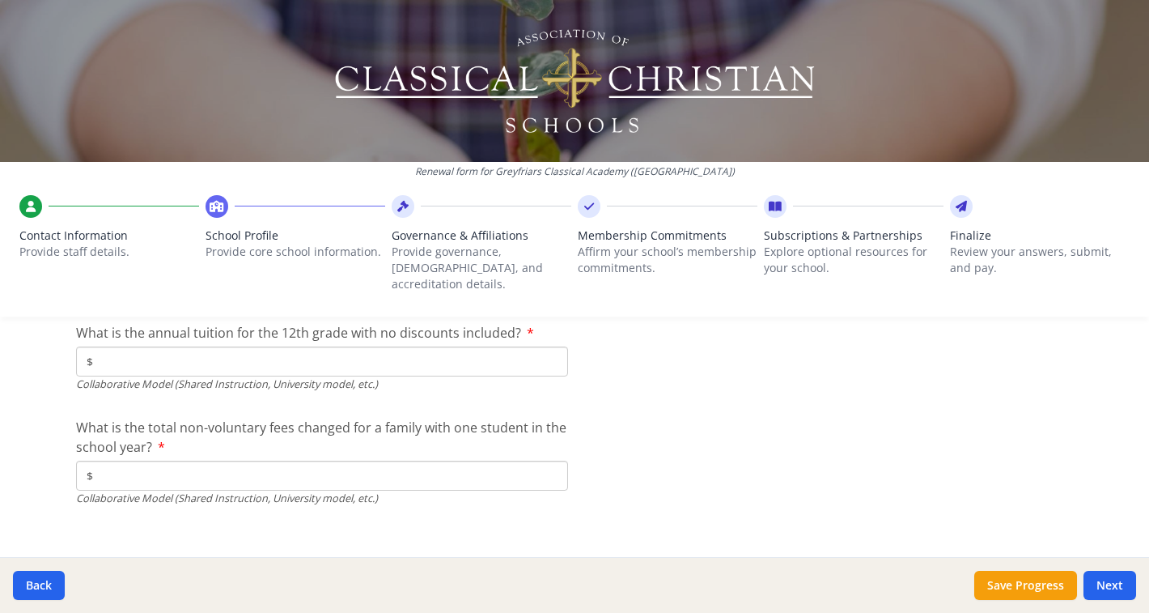
type input "$5 800"
type input "$500"
click at [1104, 581] on button "Next" at bounding box center [1109, 584] width 53 height 29
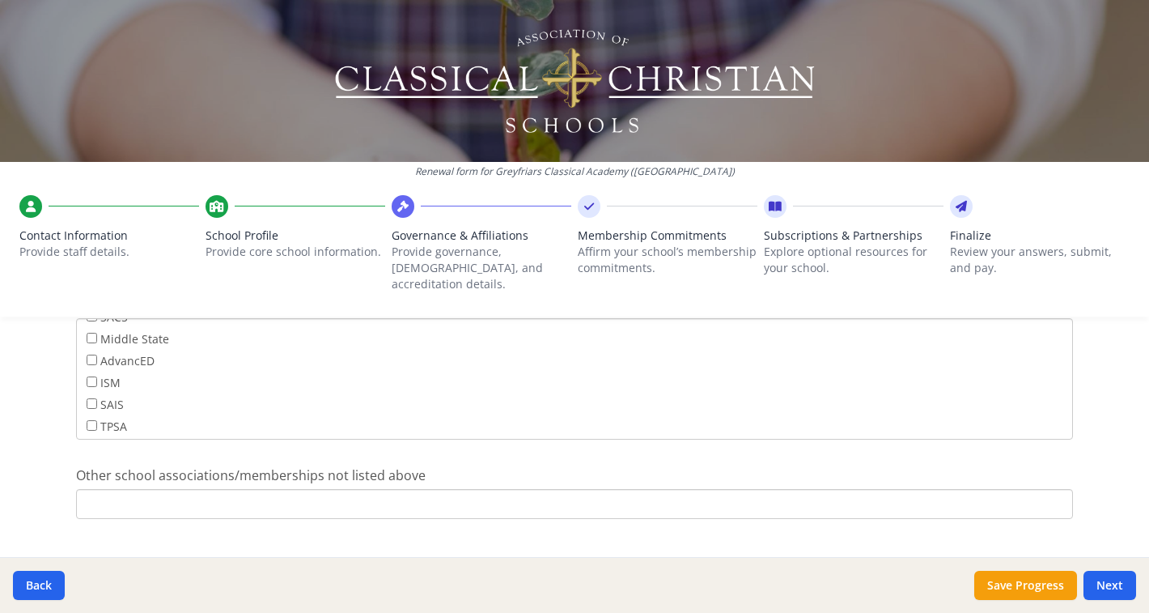
scroll to position [1084, 0]
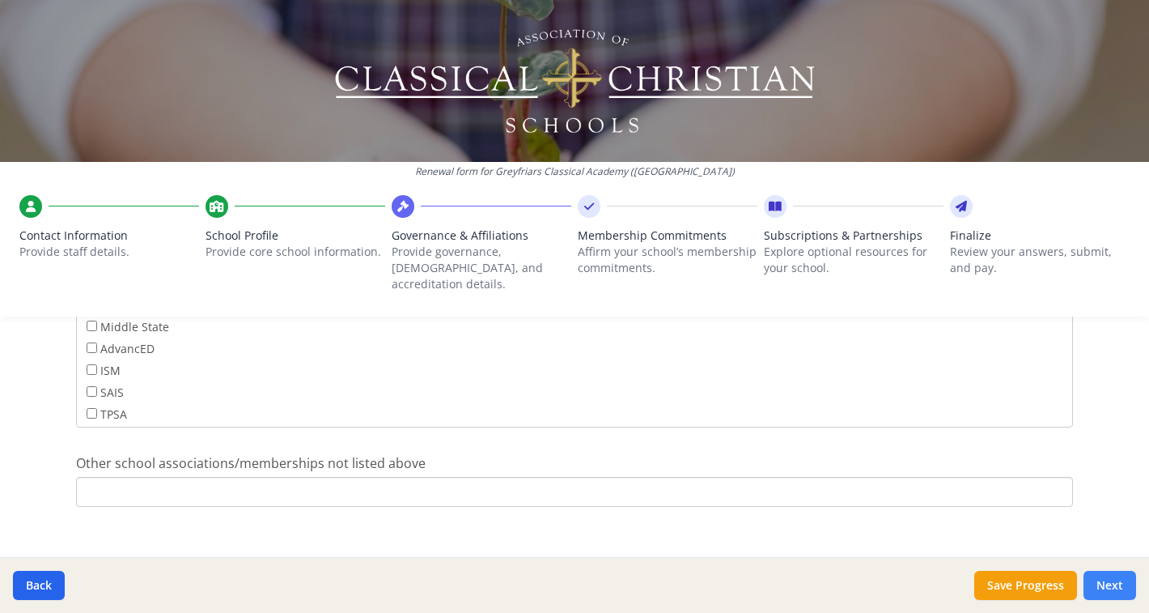
click at [1114, 588] on button "Next" at bounding box center [1109, 584] width 53 height 29
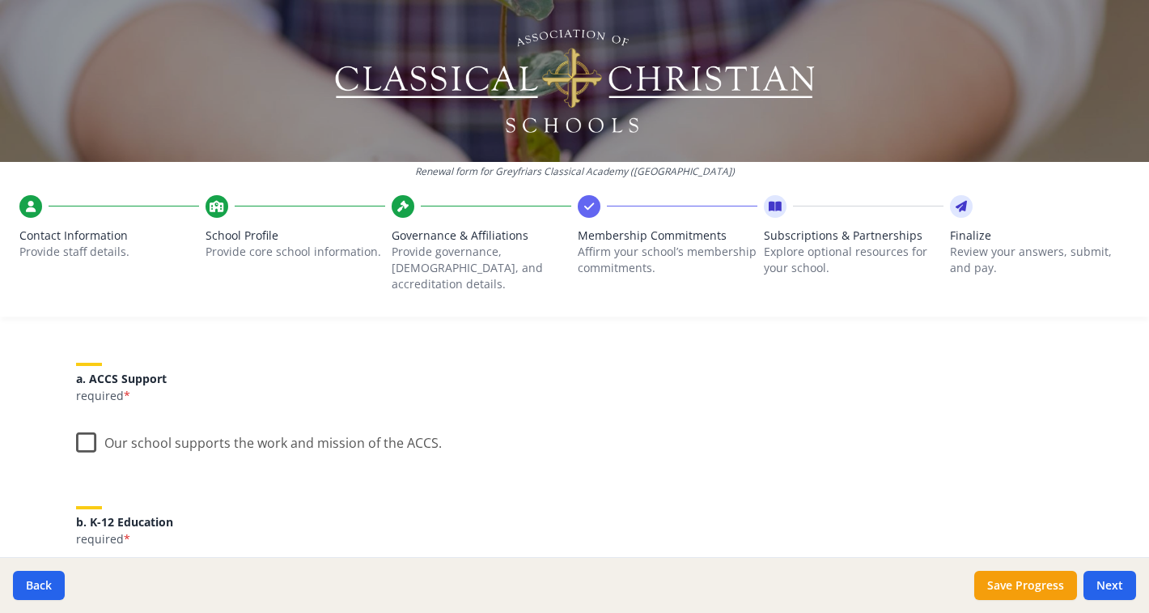
scroll to position [179, 0]
click at [86, 422] on label "Our school supports the work and mission of the ACCS." at bounding box center [259, 435] width 366 height 35
click at [0, 0] on input "Our school supports the work and mission of the ACCS." at bounding box center [0, 0] width 0 height 0
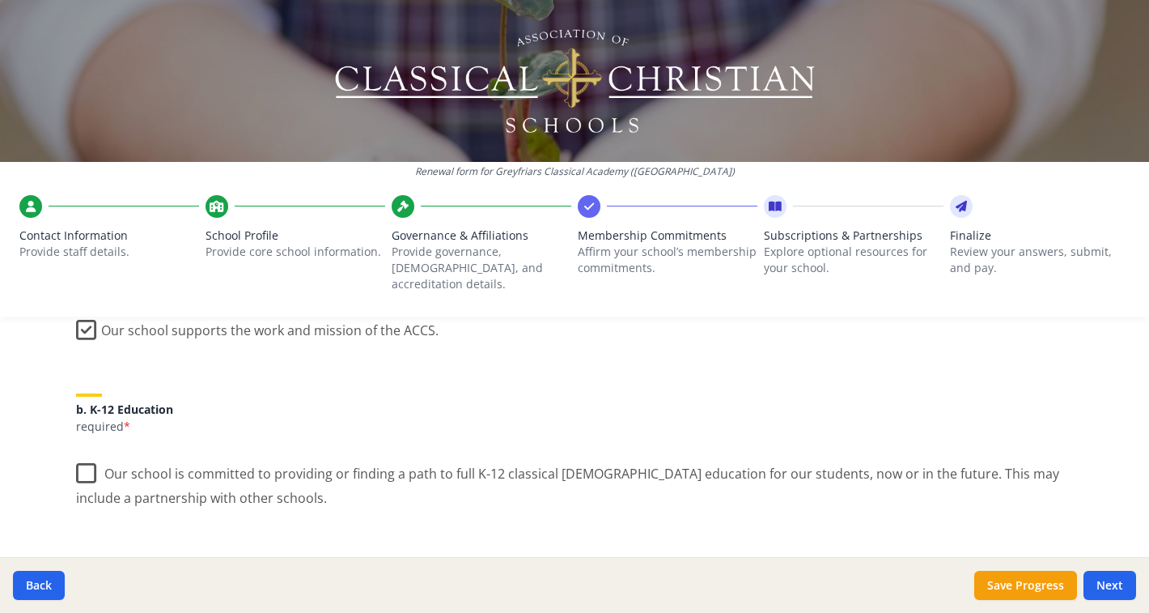
scroll to position [312, 0]
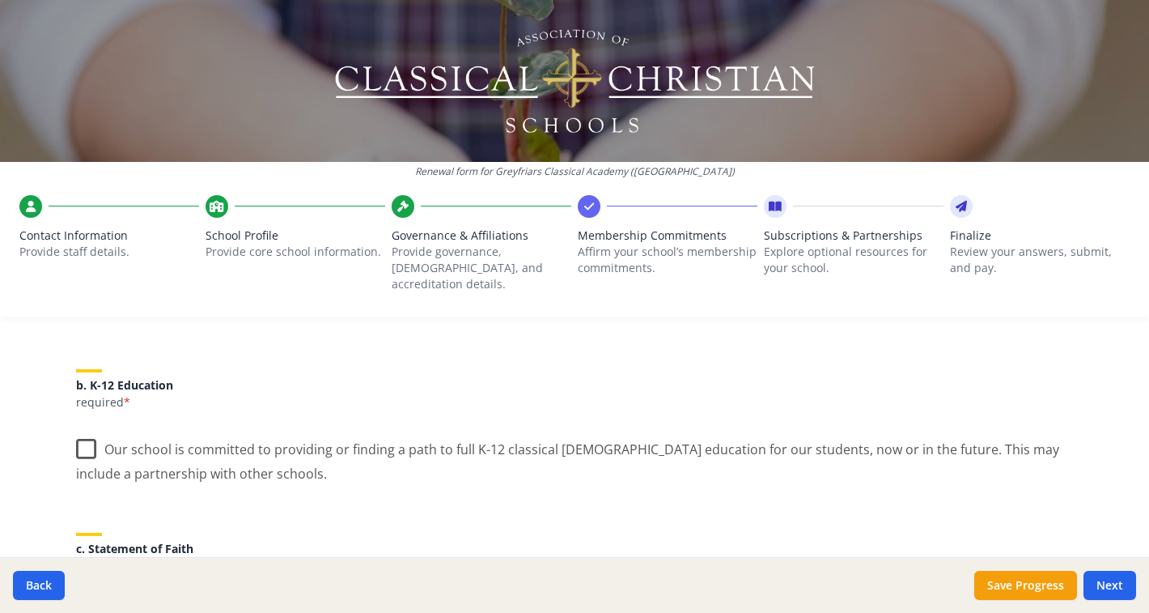
click at [84, 434] on label "Our school is committed to providing or finding a path to full K-12 classical C…" at bounding box center [574, 455] width 997 height 54
click at [0, 0] on input "Our school is committed to providing or finding a path to full K-12 classical C…" at bounding box center [0, 0] width 0 height 0
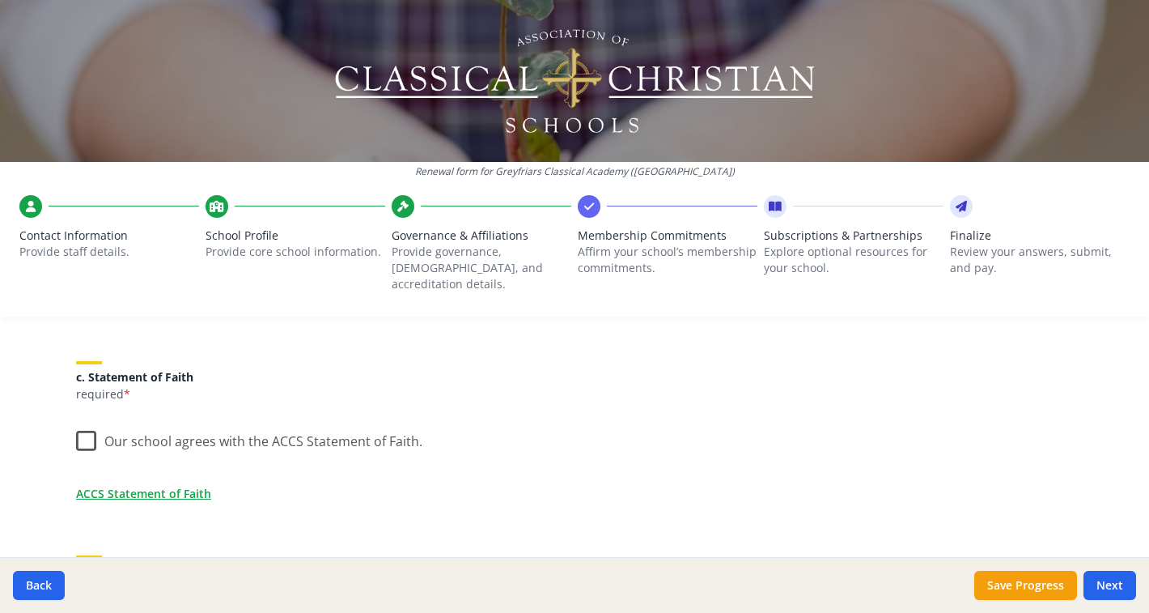
scroll to position [485, 0]
click at [87, 422] on label "Our school agrees with the ACCS Statement of Faith." at bounding box center [249, 436] width 346 height 35
click at [0, 0] on input "Our school agrees with the ACCS Statement of Faith." at bounding box center [0, 0] width 0 height 0
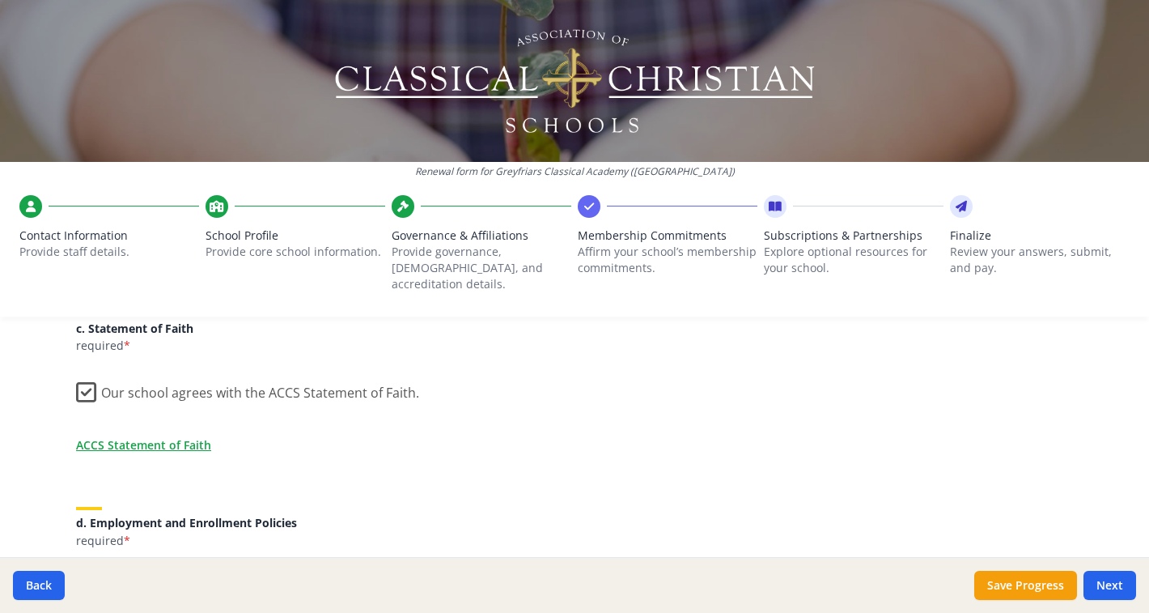
scroll to position [537, 0]
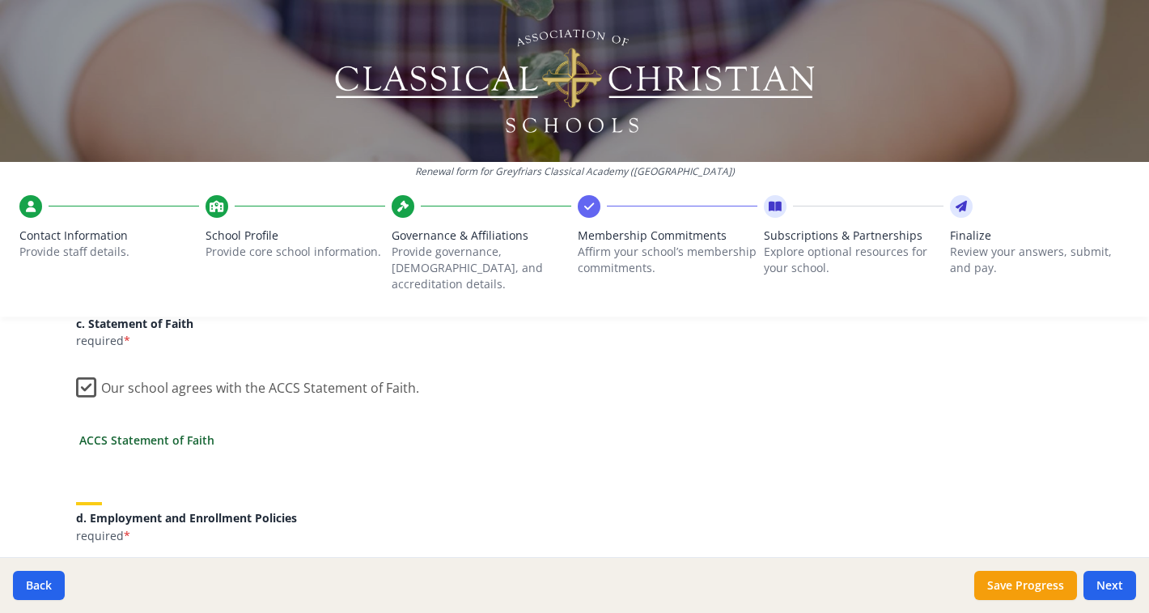
click at [182, 431] on link "ACCS Statement of Faith" at bounding box center [146, 439] width 135 height 17
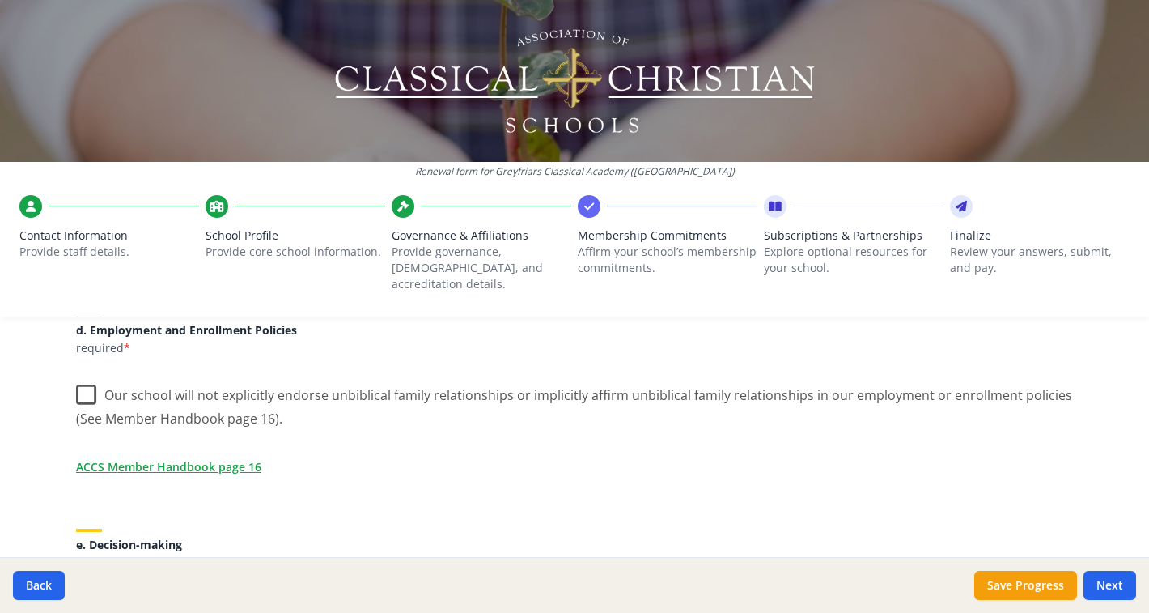
scroll to position [732, 0]
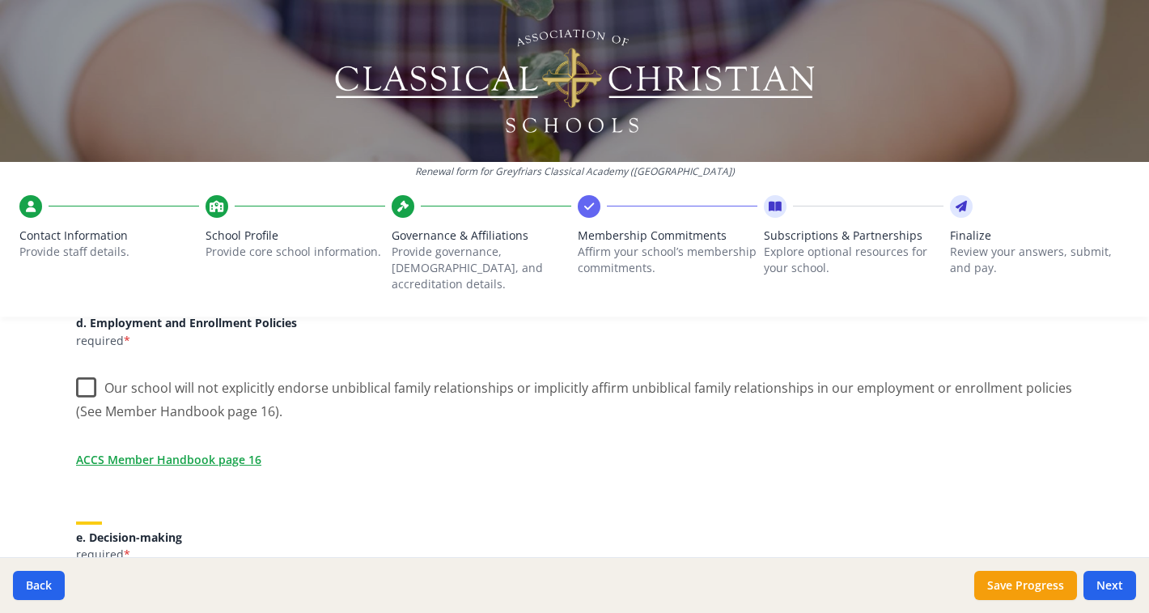
click at [87, 367] on label "Our school will not explicitly endorse unbiblical family relationships or impli…" at bounding box center [574, 394] width 997 height 54
click at [0, 0] on input "Our school will not explicitly endorse unbiblical family relationships or impli…" at bounding box center [0, 0] width 0 height 0
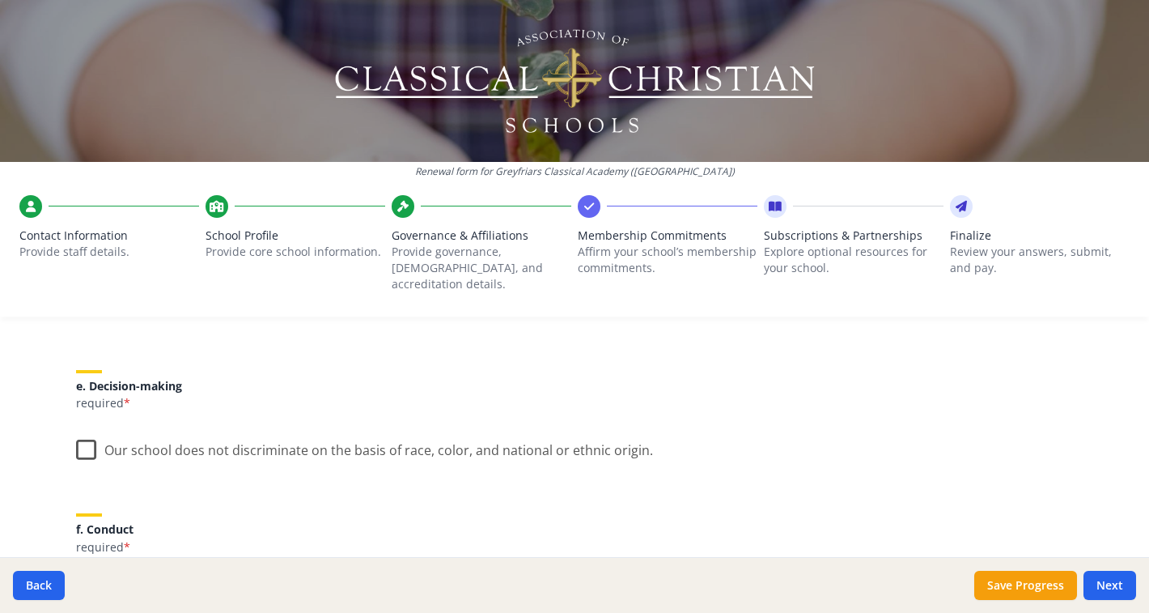
scroll to position [897, 0]
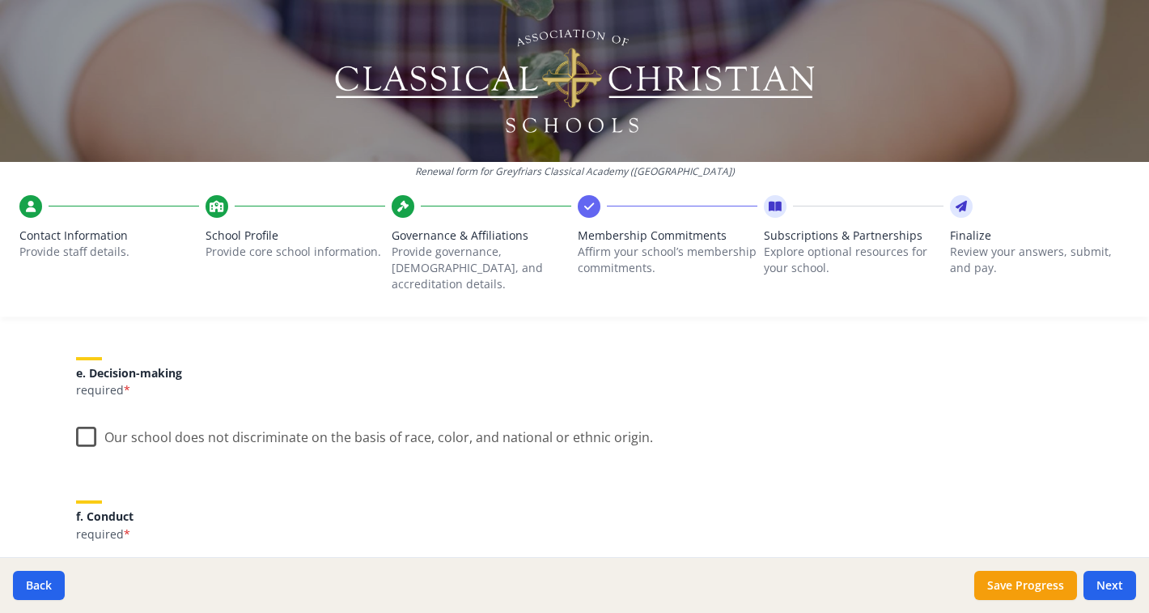
click at [85, 423] on label "Our school does not discriminate on the basis of race, color, and national or e…" at bounding box center [364, 433] width 577 height 35
click at [0, 0] on input "Our school does not discriminate on the basis of race, color, and national or e…" at bounding box center [0, 0] width 0 height 0
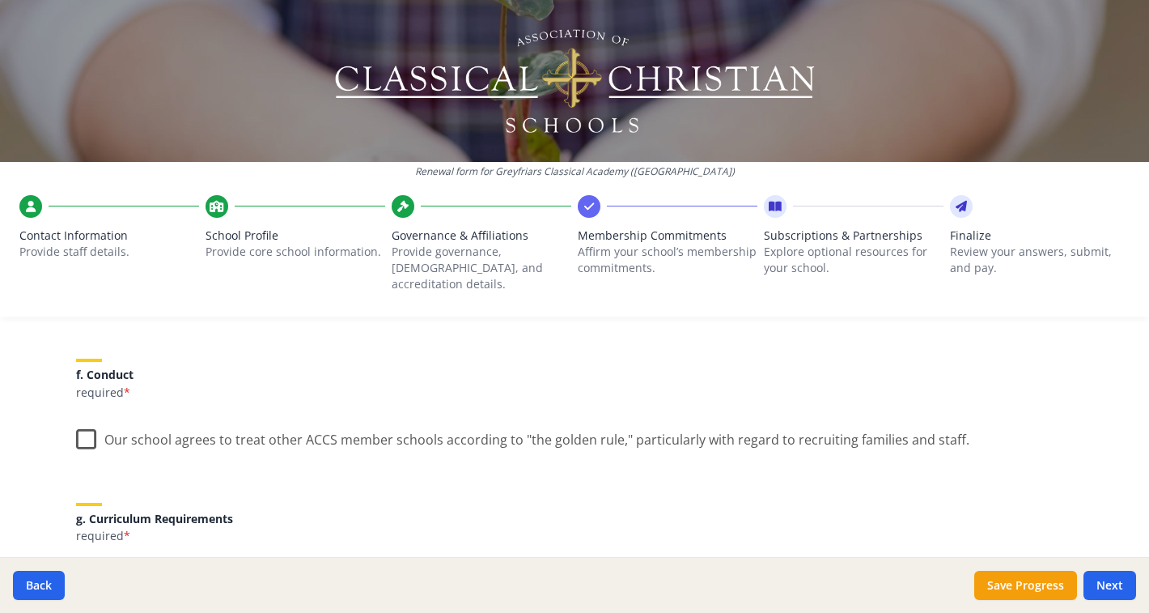
scroll to position [1049, 0]
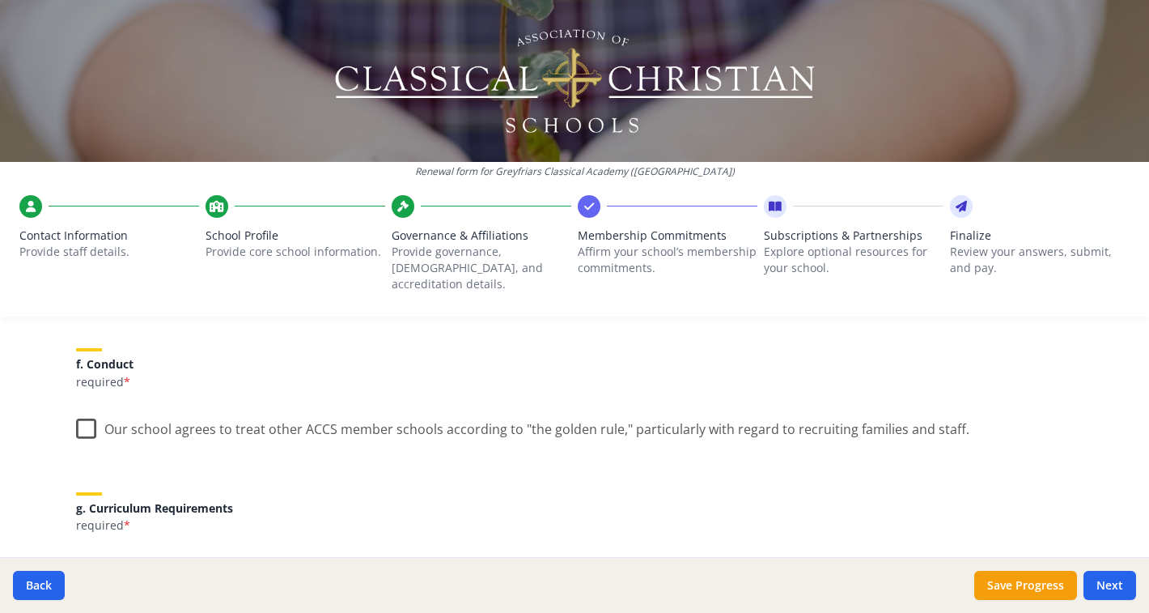
click at [87, 413] on label "Our school agrees to treat other ACCS member schools according to "the golden r…" at bounding box center [522, 425] width 893 height 35
click at [0, 0] on input "Our school agrees to treat other ACCS member schools according to "the golden r…" at bounding box center [0, 0] width 0 height 0
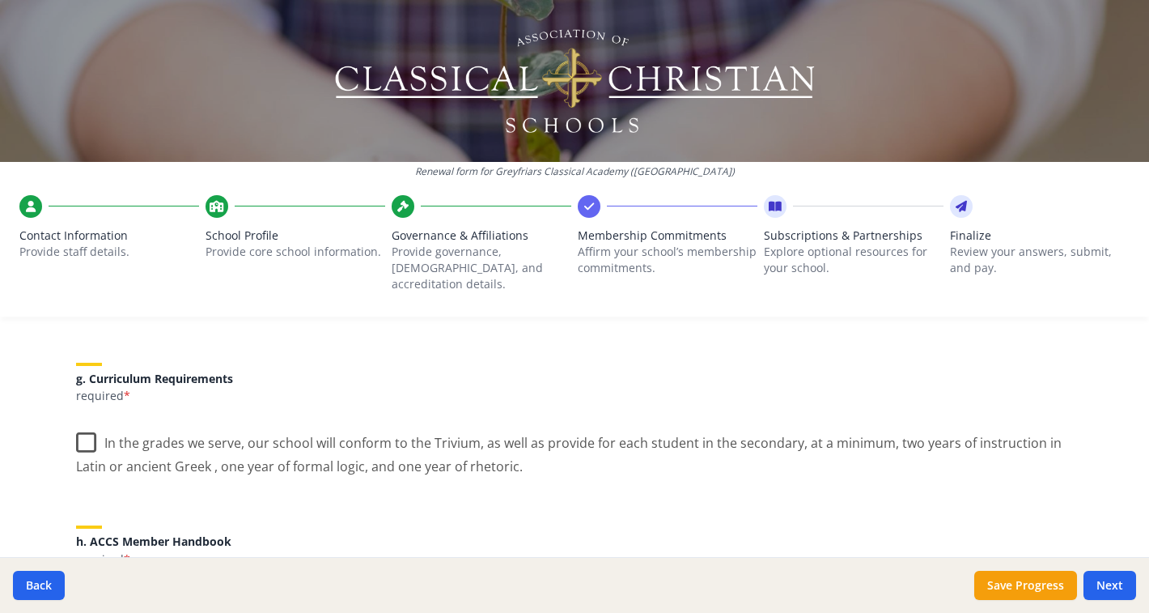
scroll to position [1187, 0]
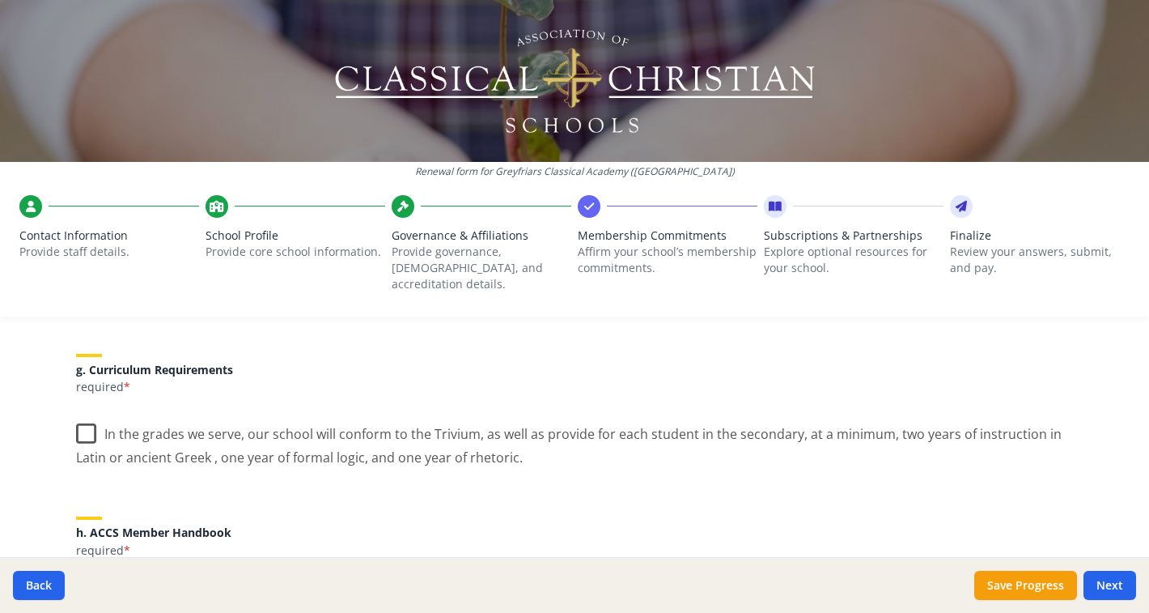
click at [85, 418] on label "In the grades we serve, our school will conform to the Trivium, as well as prov…" at bounding box center [574, 440] width 997 height 54
click at [0, 0] on input "In the grades we serve, our school will conform to the Trivium, as well as prov…" at bounding box center [0, 0] width 0 height 0
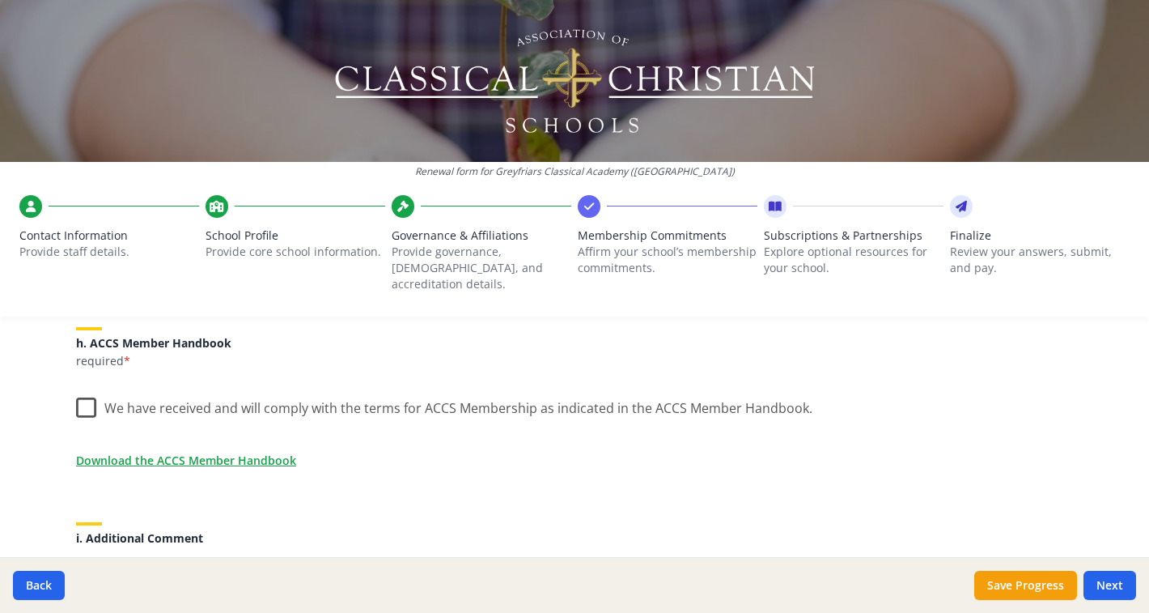
scroll to position [1379, 0]
click at [86, 390] on label "We have received and will comply with the terms for ACCS Membership as indicate…" at bounding box center [444, 401] width 736 height 35
click at [0, 0] on input "We have received and will comply with the terms for ACCS Membership as indicate…" at bounding box center [0, 0] width 0 height 0
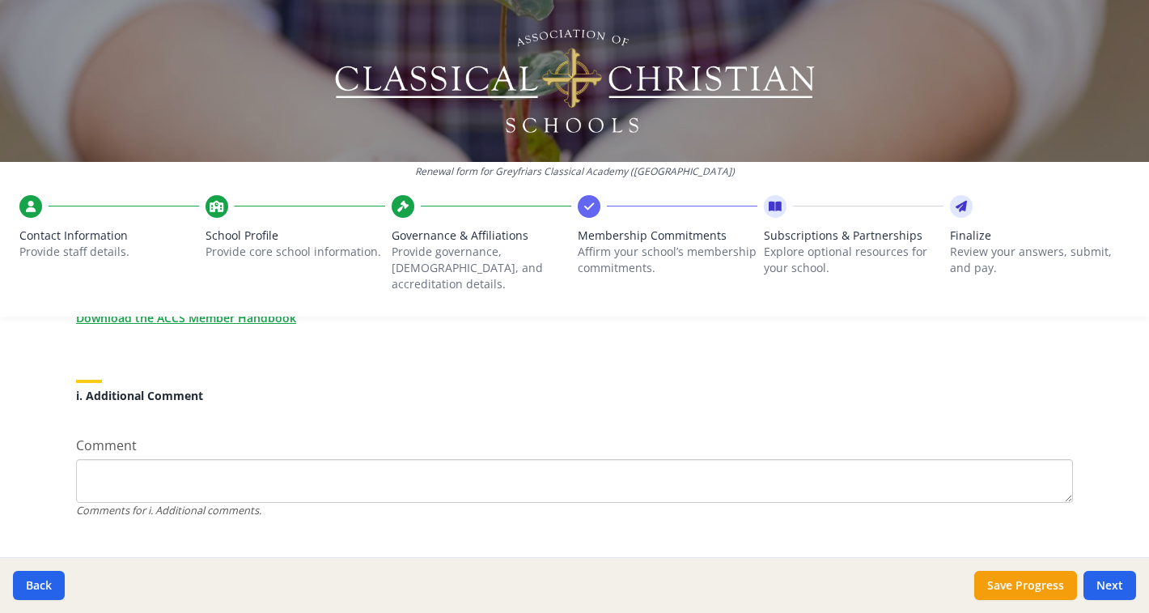
scroll to position [1533, 0]
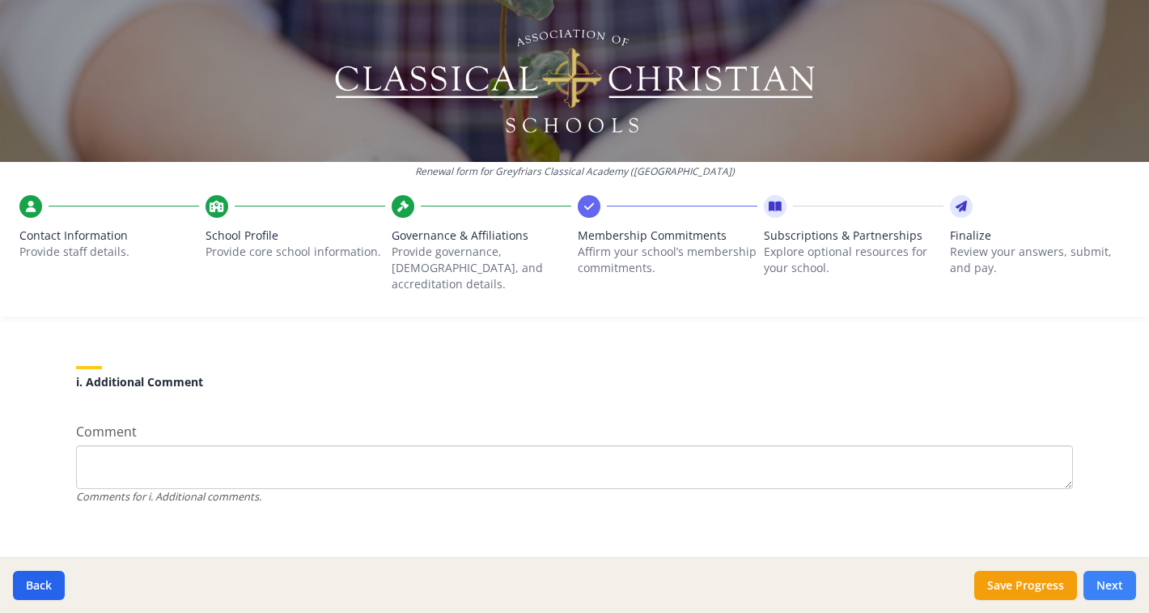
click at [1112, 581] on button "Next" at bounding box center [1109, 584] width 53 height 29
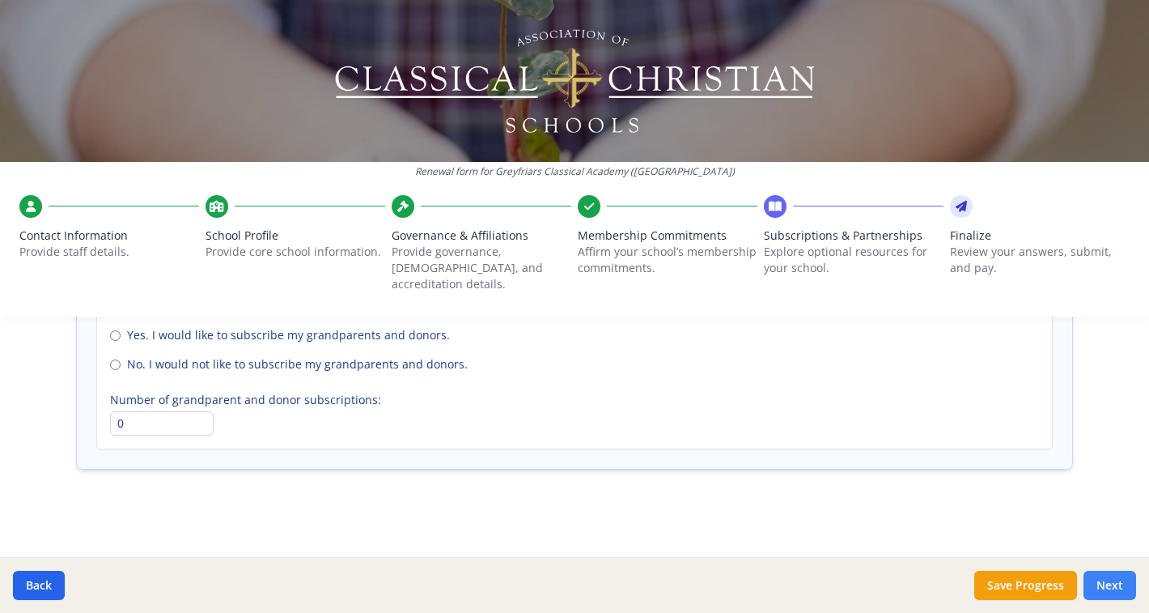
scroll to position [1236, 0]
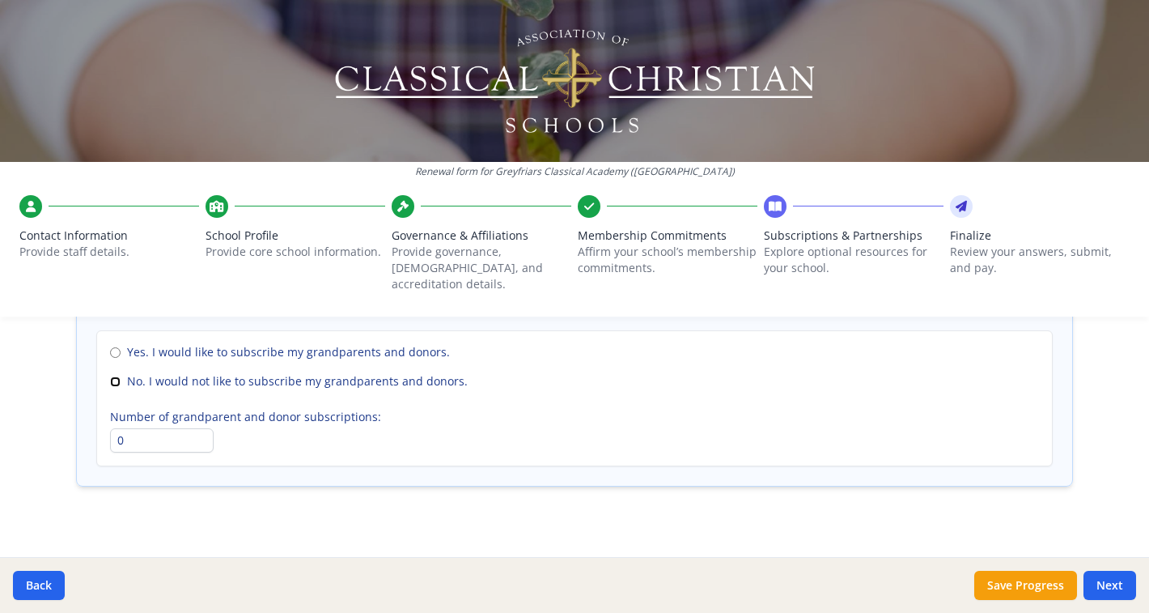
click at [115, 376] on input "No. I would not like to subscribe my grandparents and donors." at bounding box center [115, 381] width 11 height 11
radio input "true"
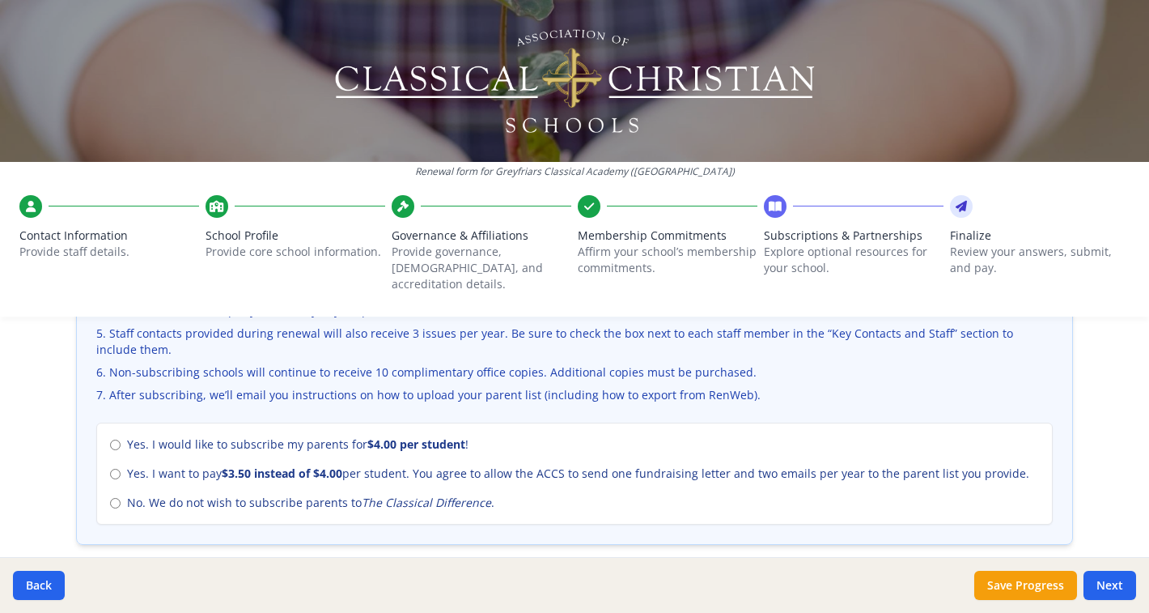
scroll to position [643, 0]
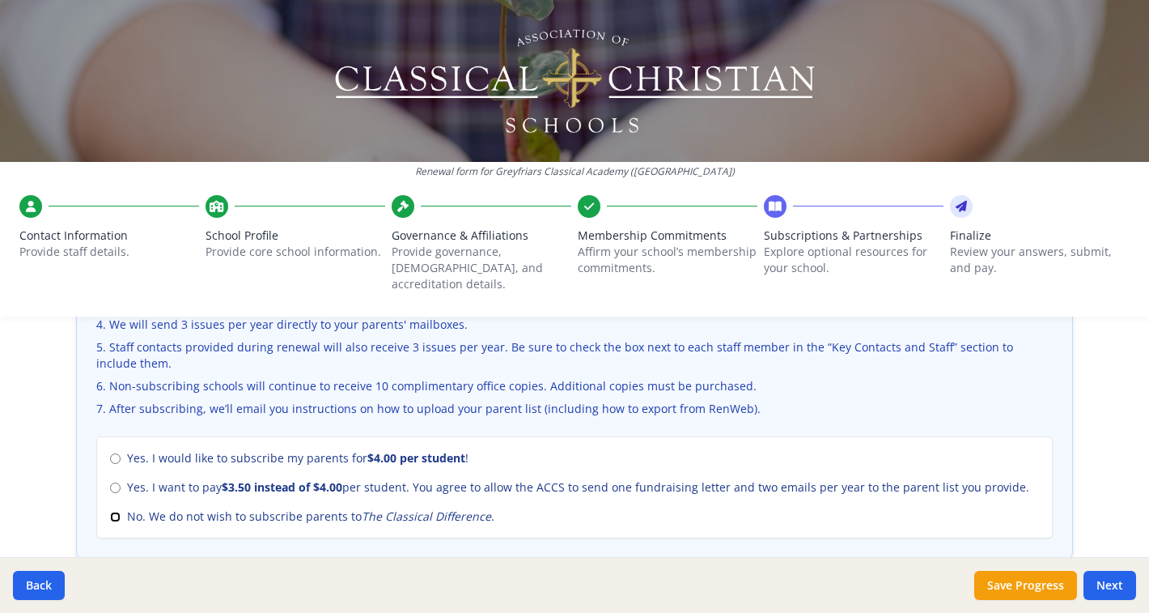
click at [113, 511] on input "No. We do not wish to subscribe parents to The Classical Difference ." at bounding box center [115, 516] width 11 height 11
radio input "true"
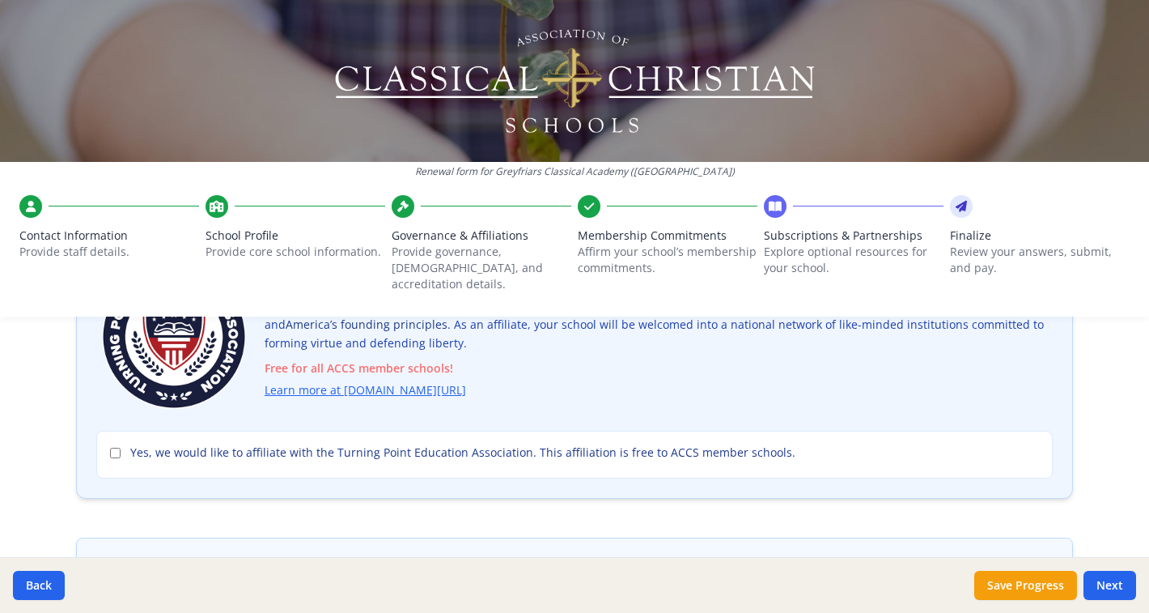
scroll to position [125, 0]
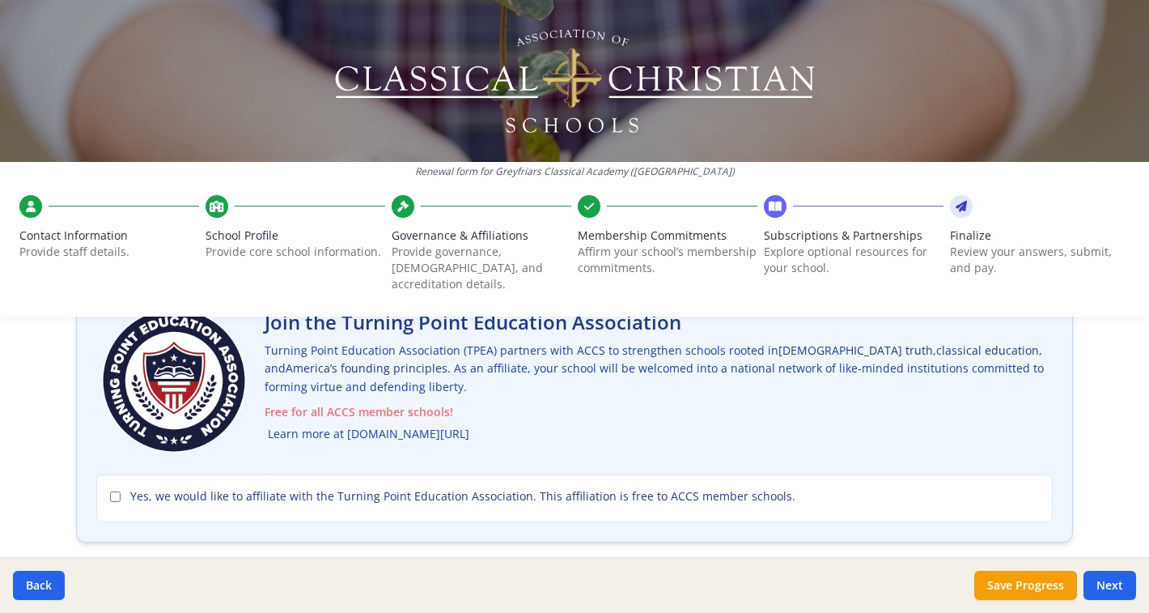
click at [460, 425] on link "Learn more at turningpointed.com/accs" at bounding box center [368, 434] width 201 height 19
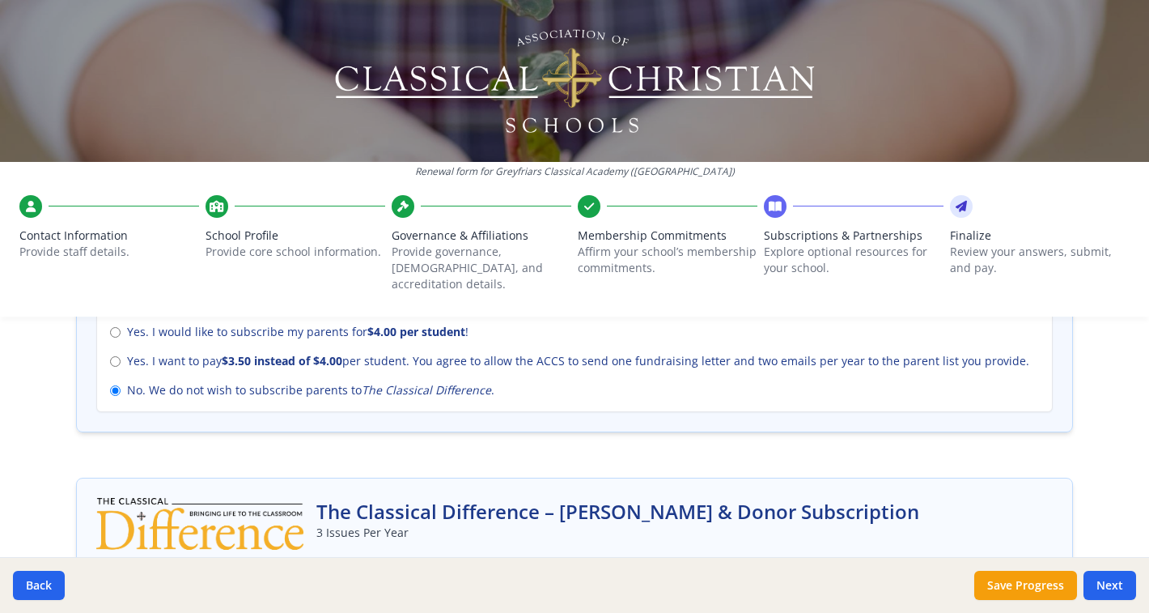
scroll to position [1236, 0]
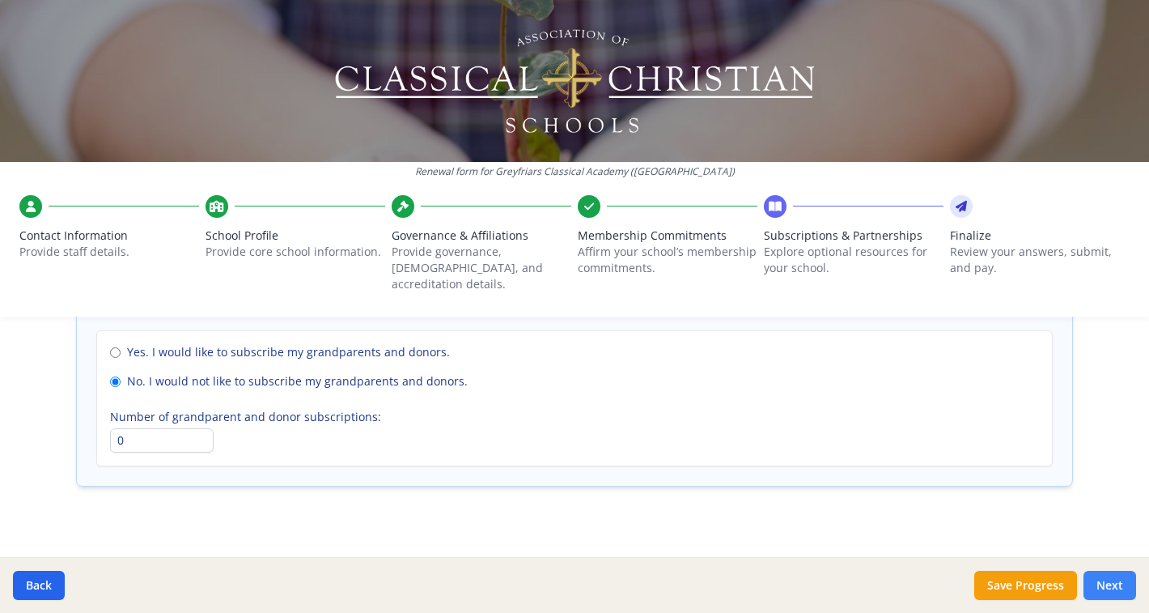
click at [1105, 583] on button "Next" at bounding box center [1109, 584] width 53 height 29
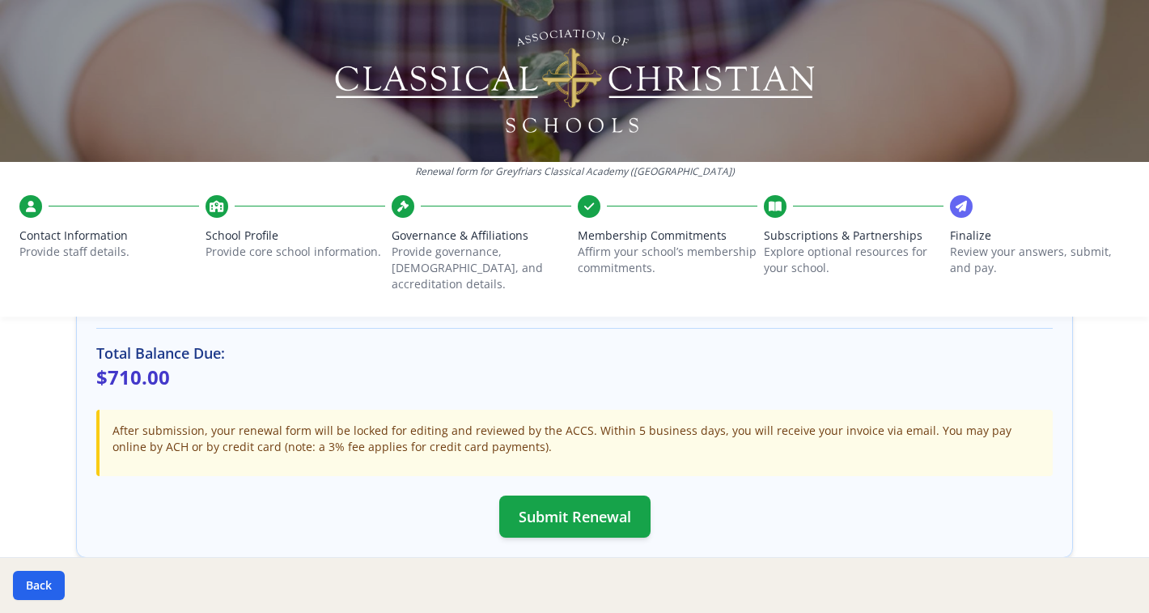
scroll to position [553, 0]
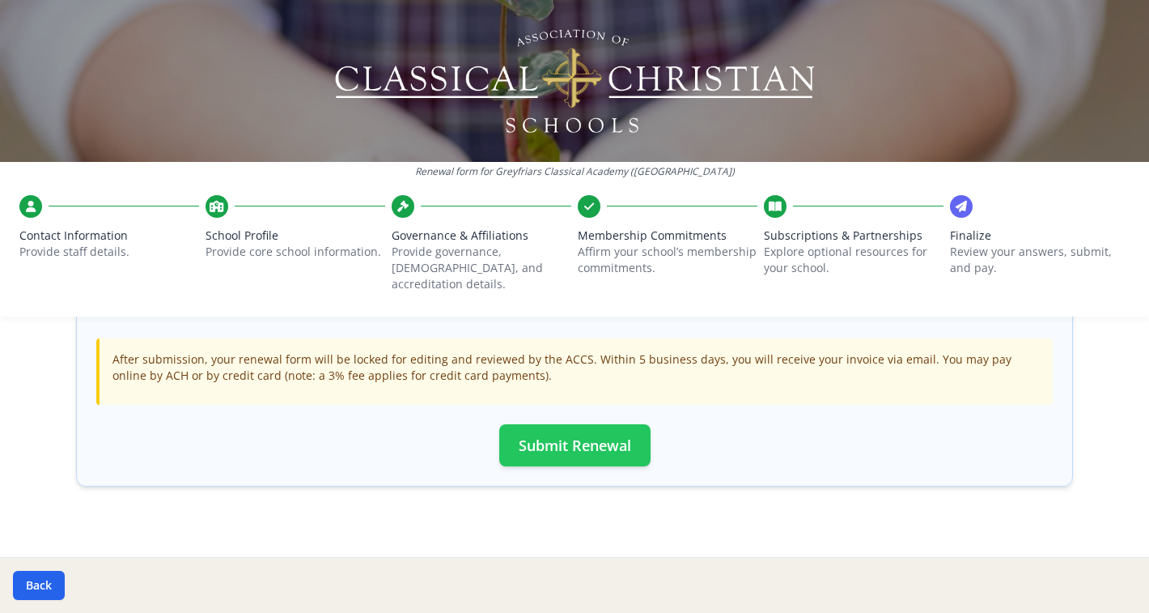
click at [566, 433] on button "Submit Renewal" at bounding box center [574, 445] width 151 height 42
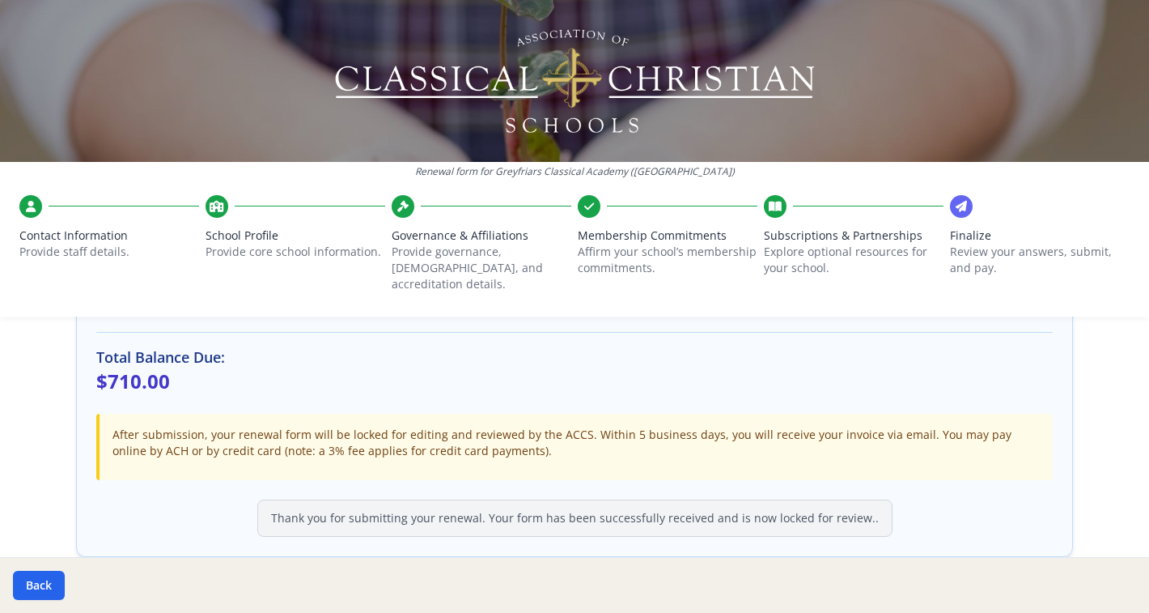
scroll to position [487, 0]
